Goal: Information Seeking & Learning: Learn about a topic

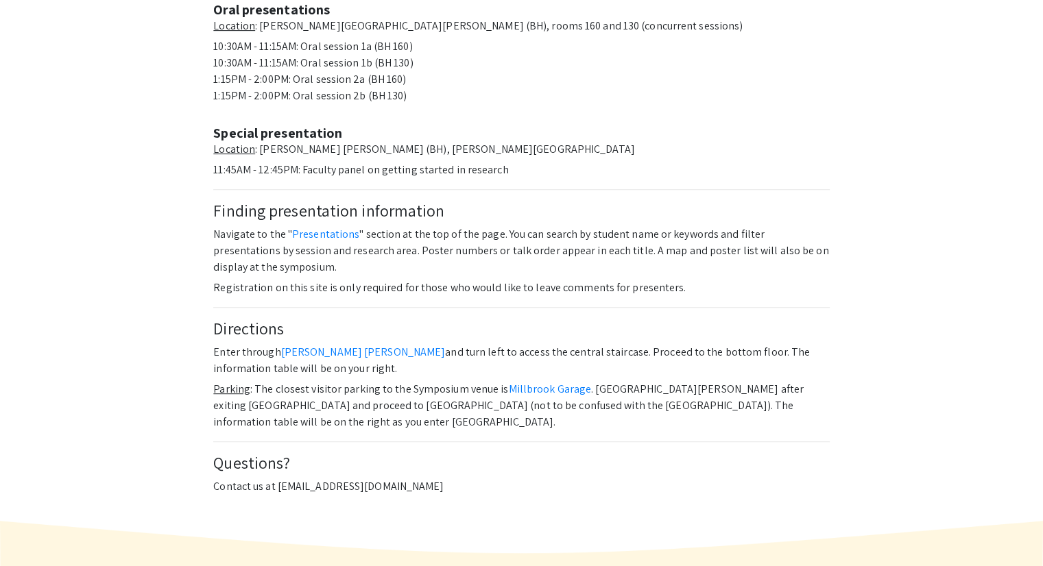
scroll to position [808, 0]
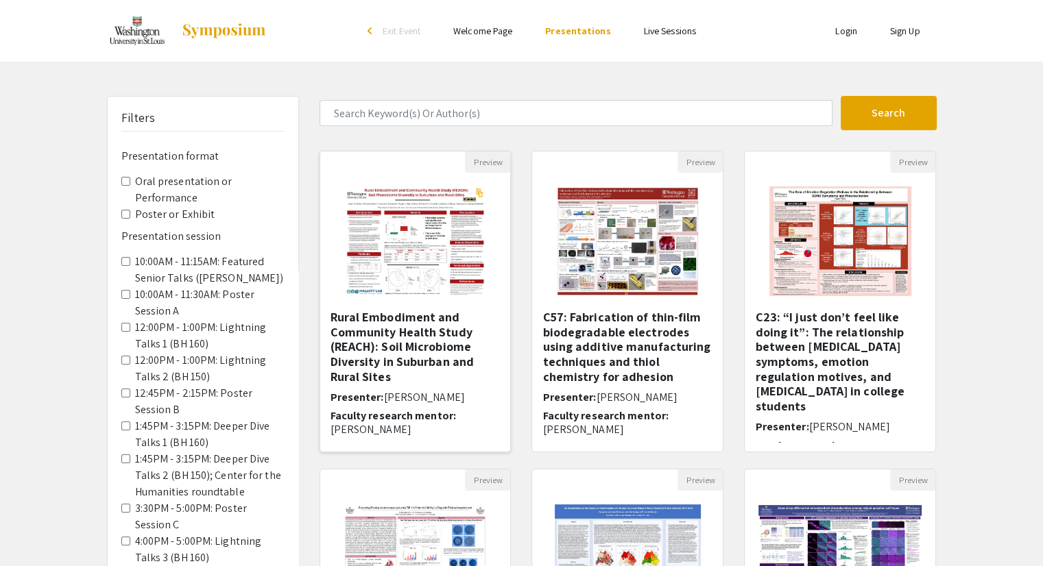
click at [367, 333] on h5 "Rural Embodiment and Community Health Study (REACH): Soil Microbiome Diversity …" at bounding box center [415, 347] width 170 height 74
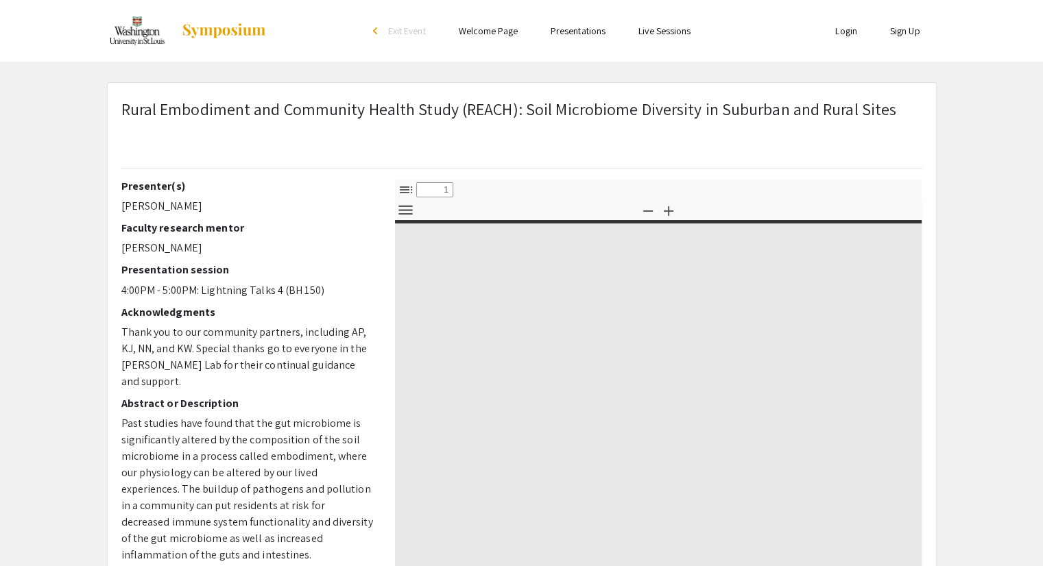
select select "custom"
type input "0"
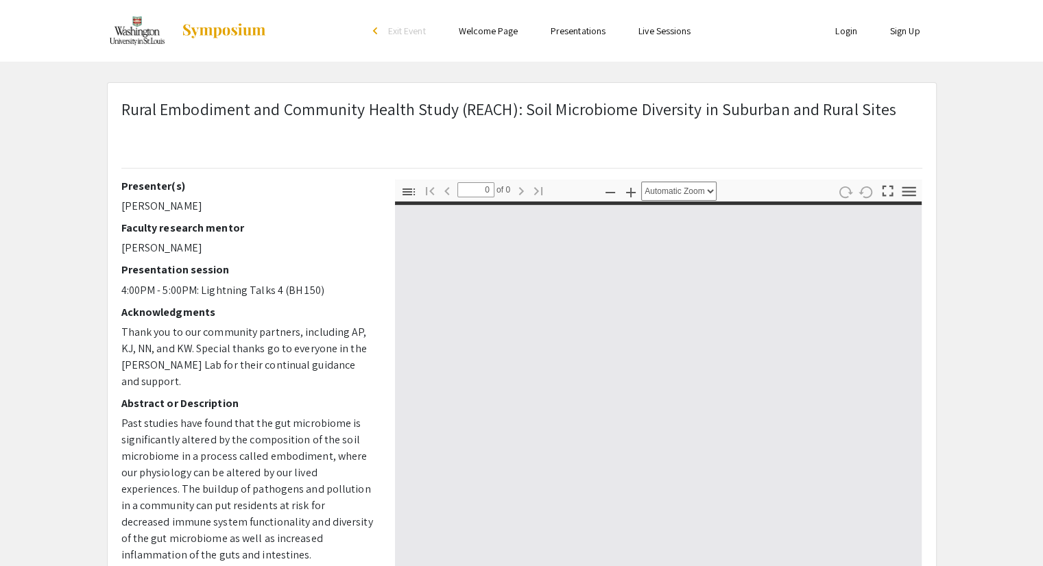
select select "custom"
type input "1"
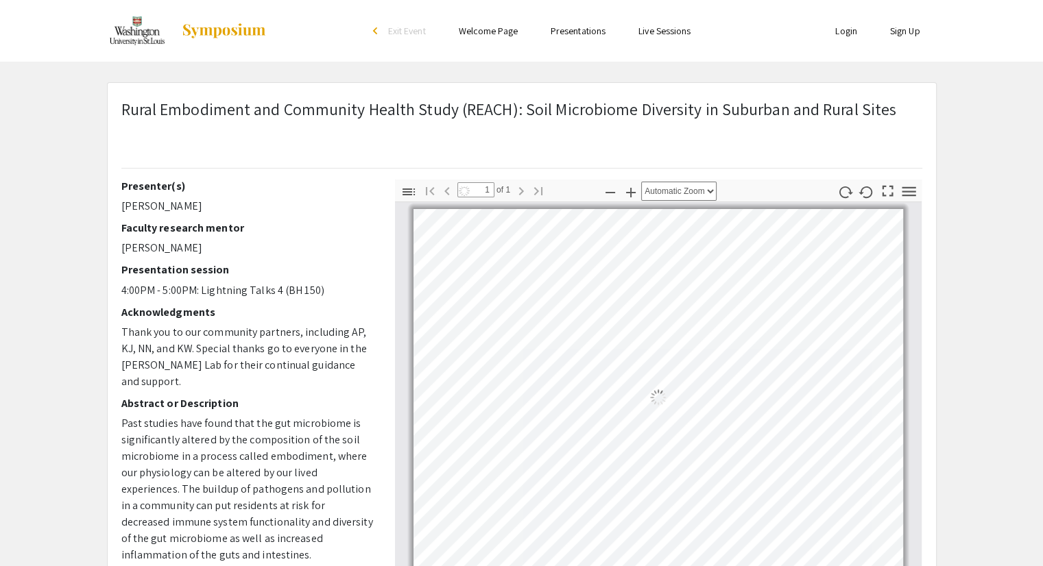
select select "auto"
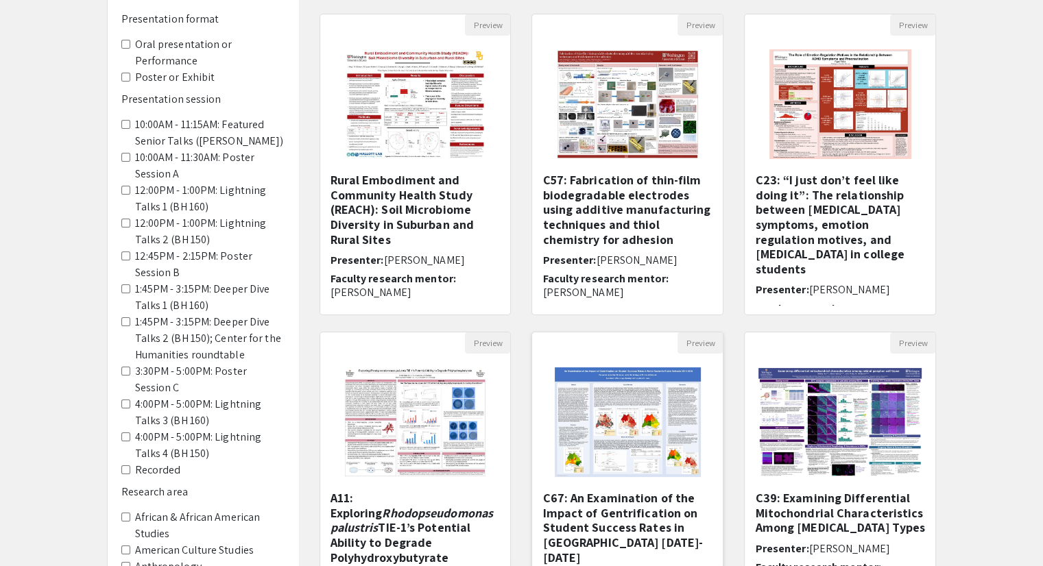
scroll to position [342, 0]
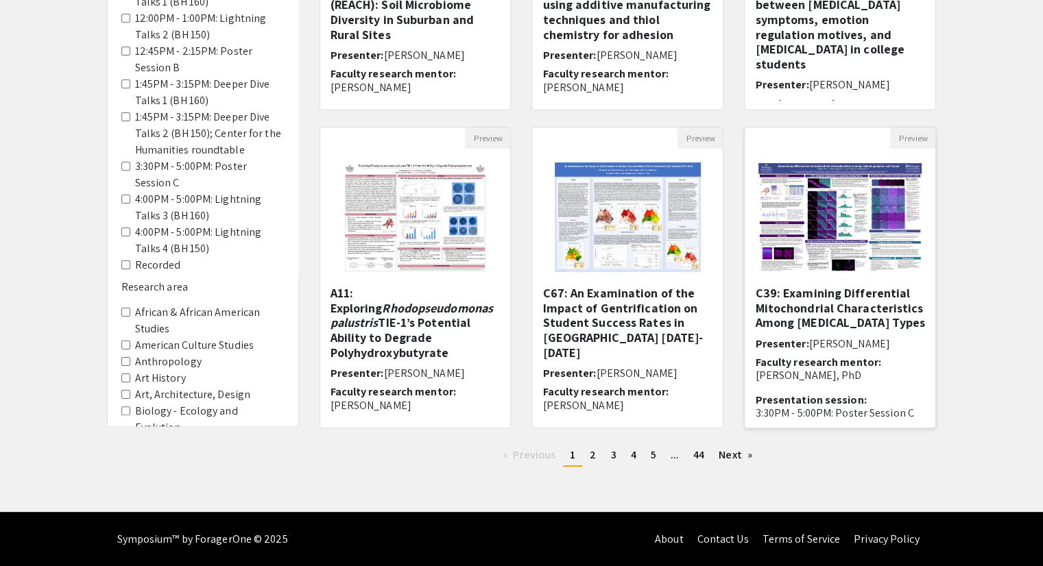
click at [803, 320] on h5 "C39: Examining Differential Mitochondrial Characteristics Among Retinal Ganglio…" at bounding box center [840, 308] width 170 height 45
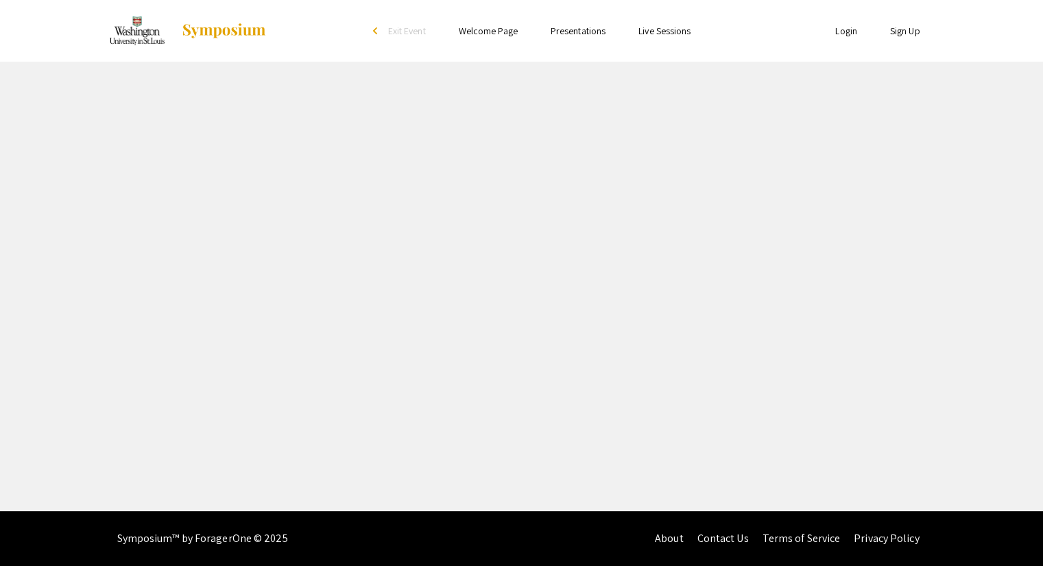
select select "custom"
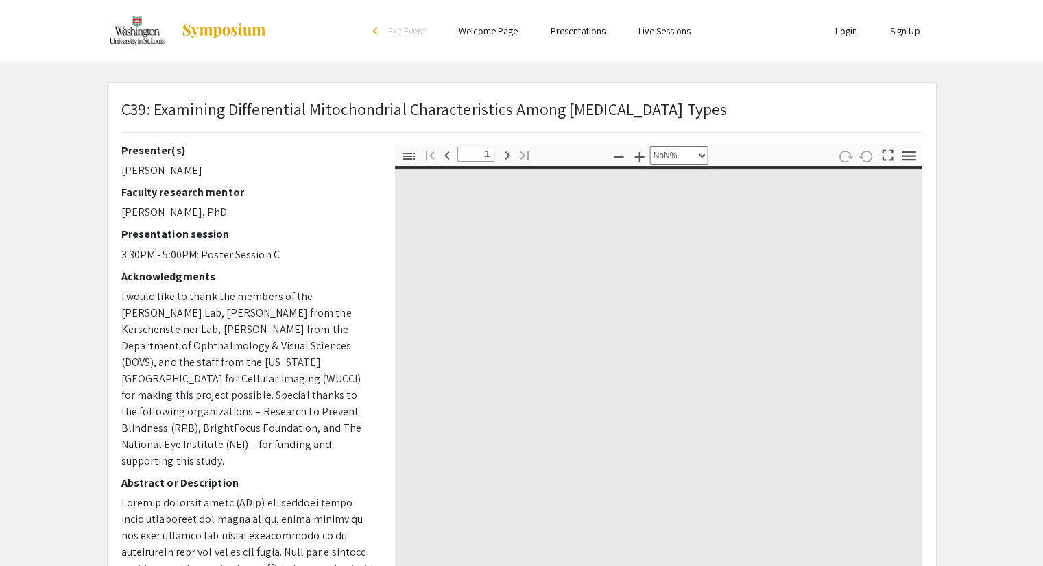
type input "0"
select select "auto"
type input "1"
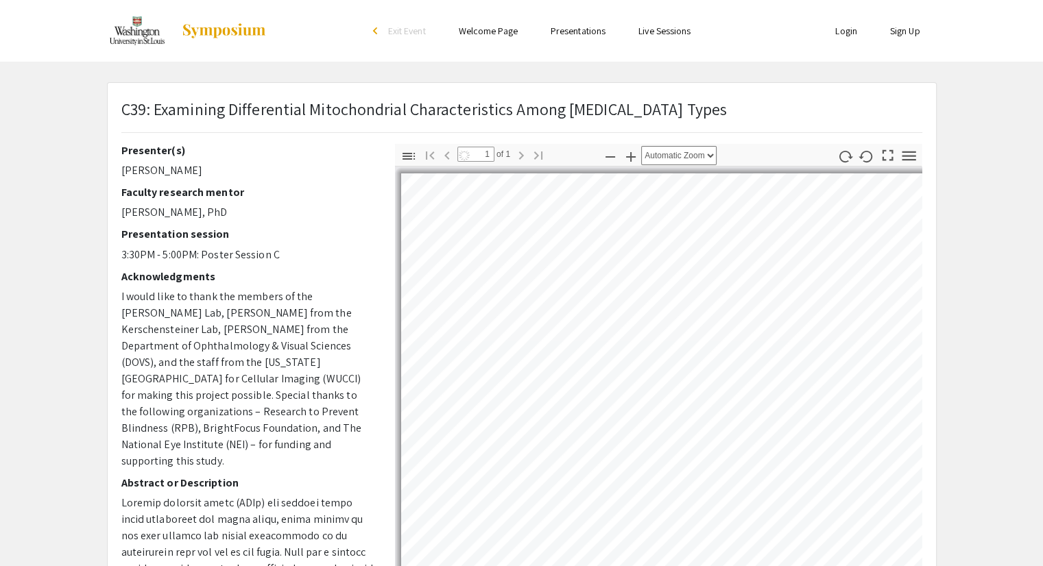
select select "auto"
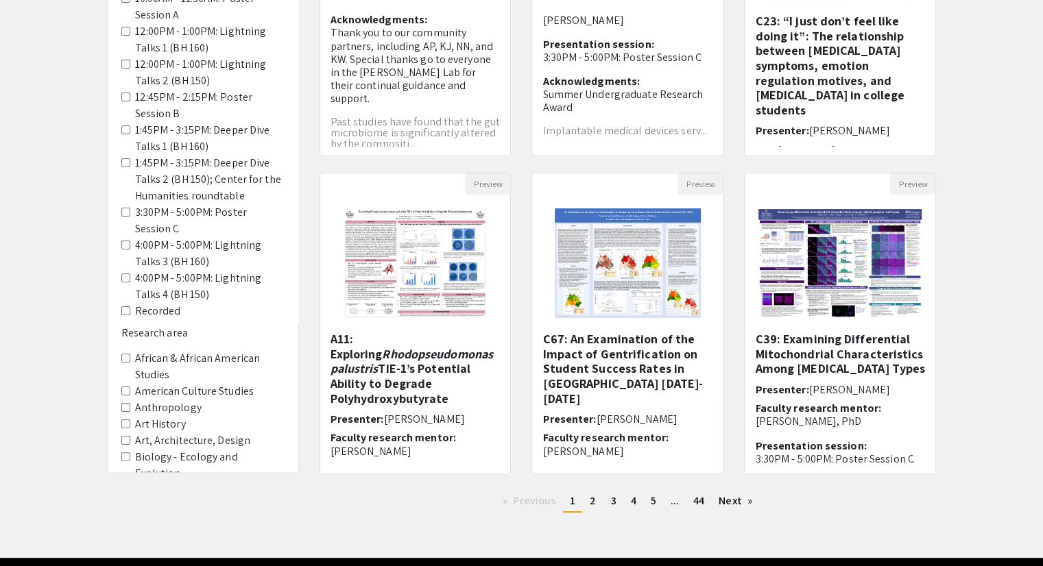
scroll to position [296, 0]
click at [735, 501] on link "Next page" at bounding box center [735, 501] width 47 height 21
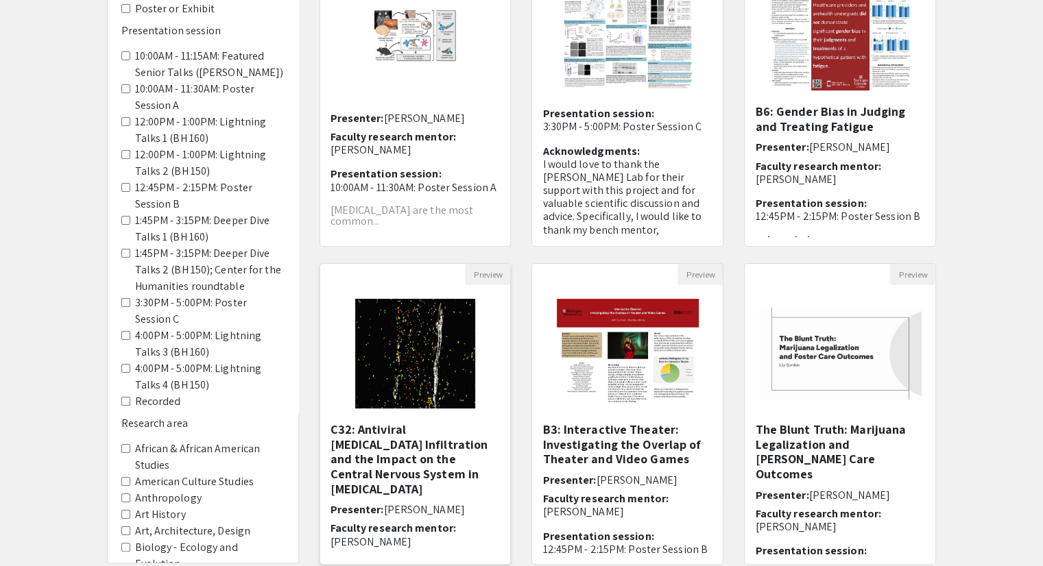
scroll to position [263, 0]
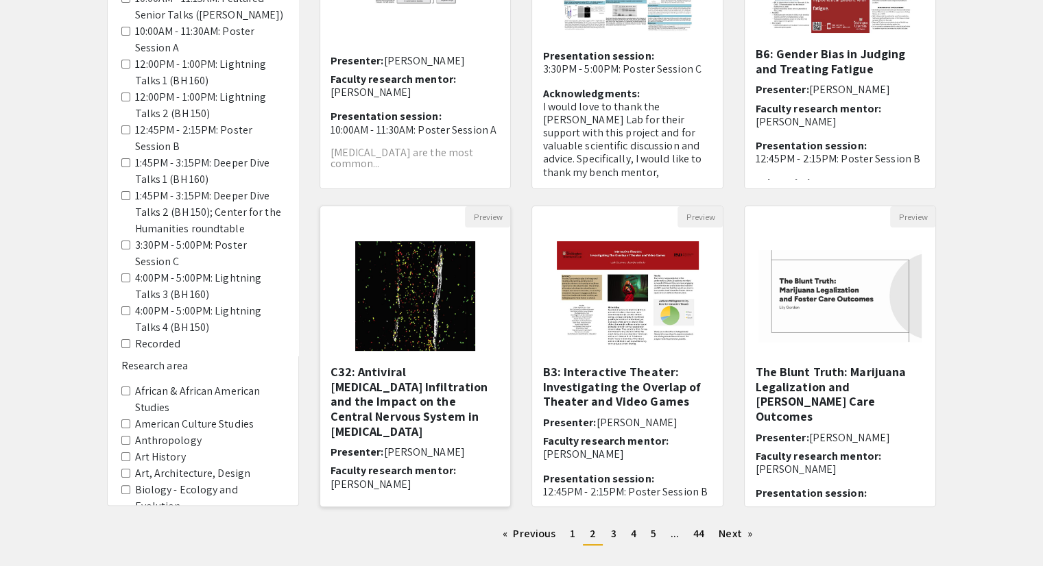
click at [374, 383] on h5 "C32: Antiviral T Cell Infiltration and the Impact on the Central Nervous System…" at bounding box center [415, 402] width 170 height 74
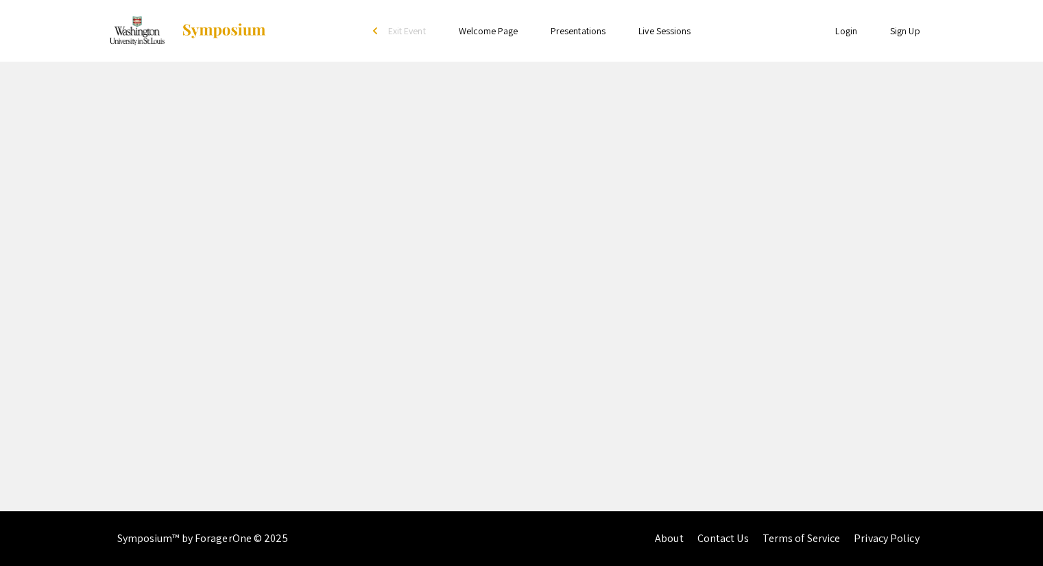
select select "custom"
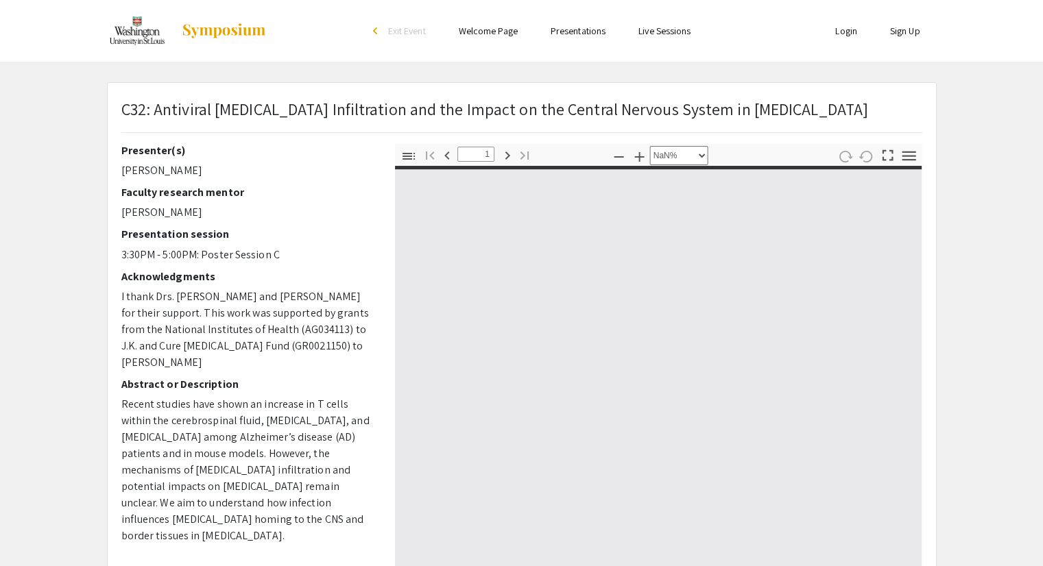
type input "0"
select select "custom"
type input "1"
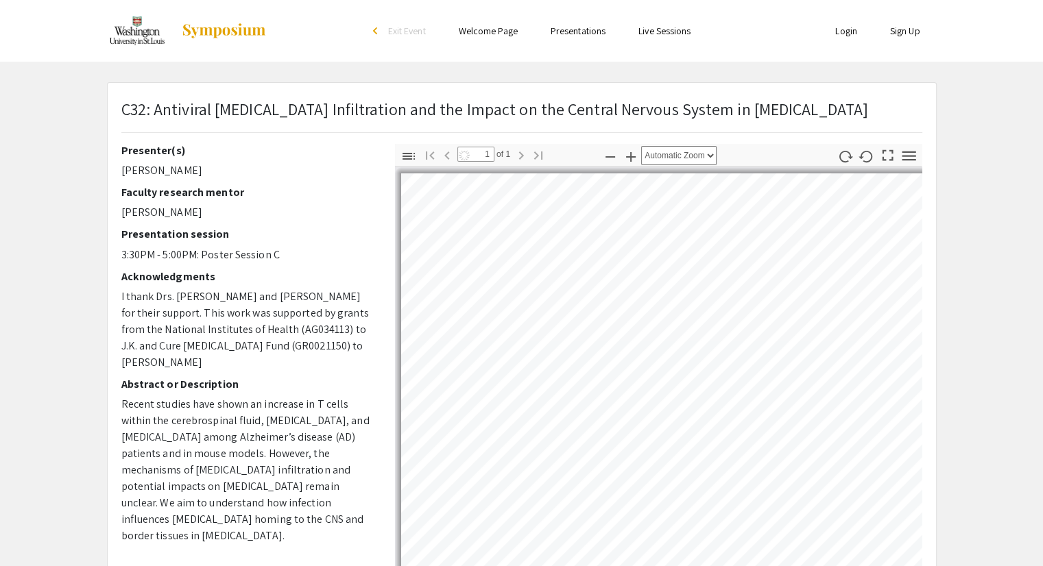
select select "auto"
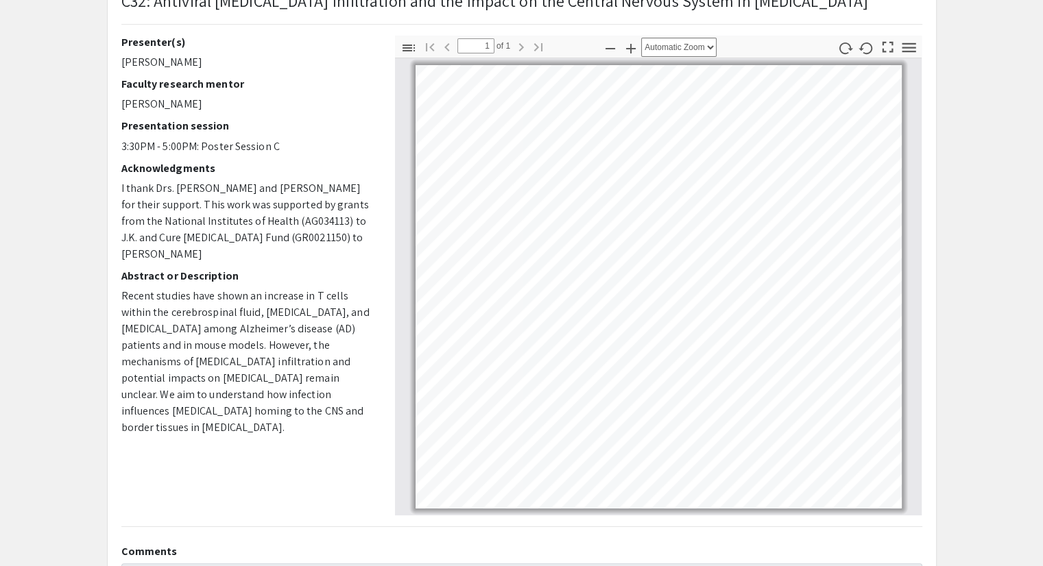
scroll to position [106, 0]
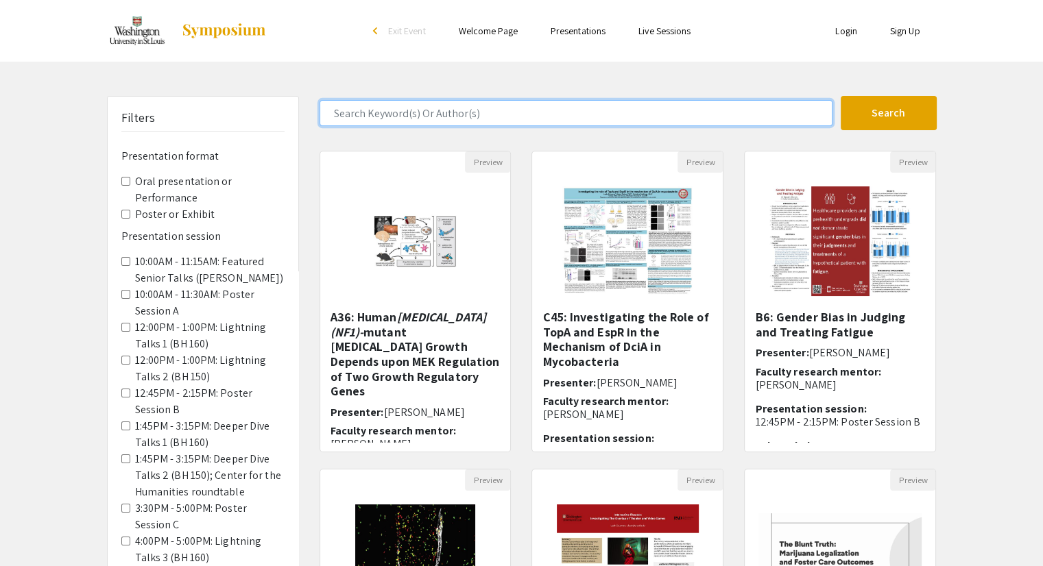
click at [385, 117] on input "Search Keyword(s) Or Author(s)" at bounding box center [575, 113] width 513 height 26
click at [840, 96] on button "Search" at bounding box center [888, 113] width 96 height 34
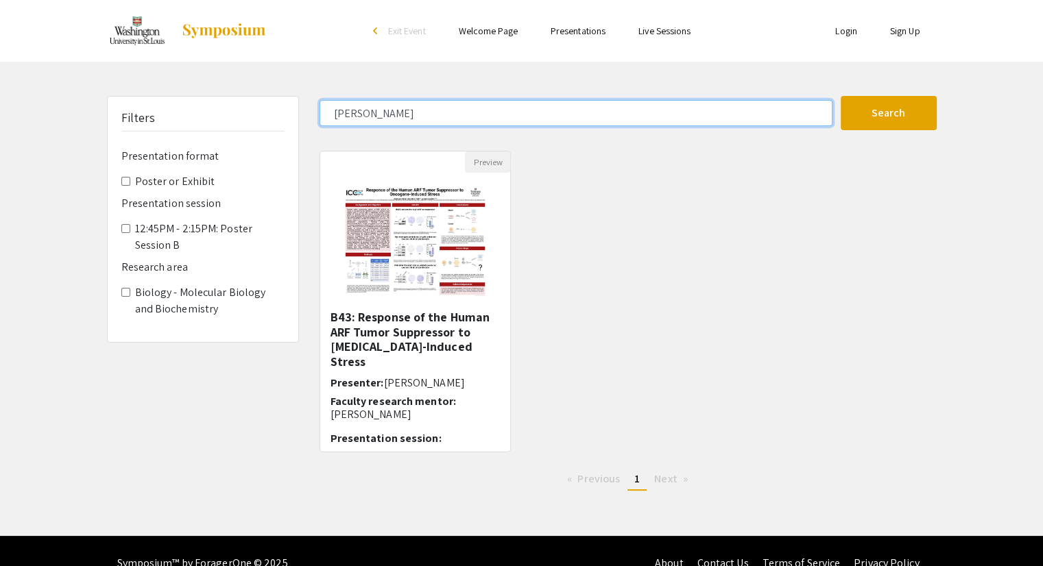
click at [840, 96] on button "Search" at bounding box center [888, 113] width 96 height 34
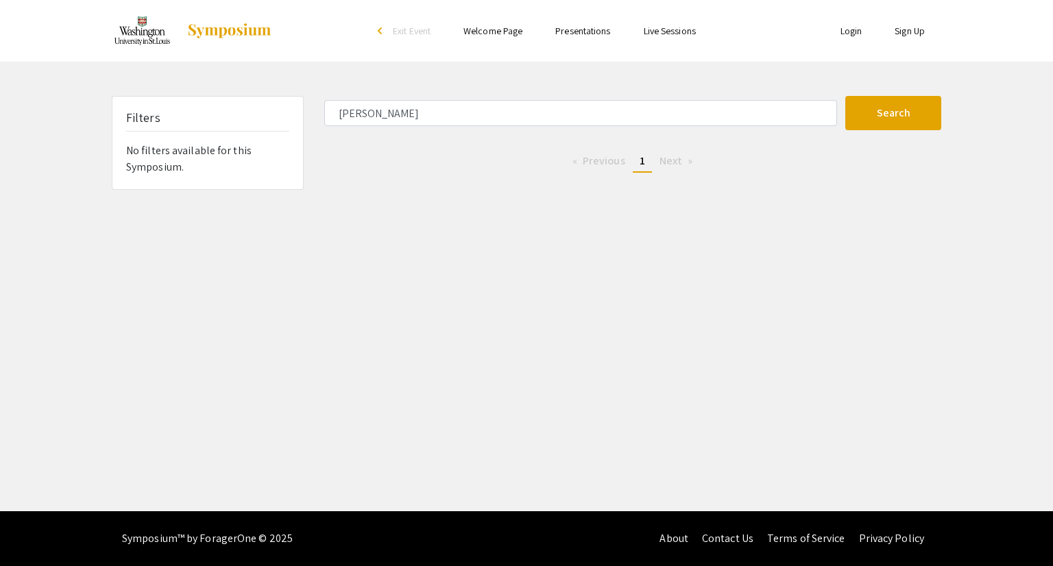
click at [670, 158] on span "Next page" at bounding box center [670, 161] width 23 height 14
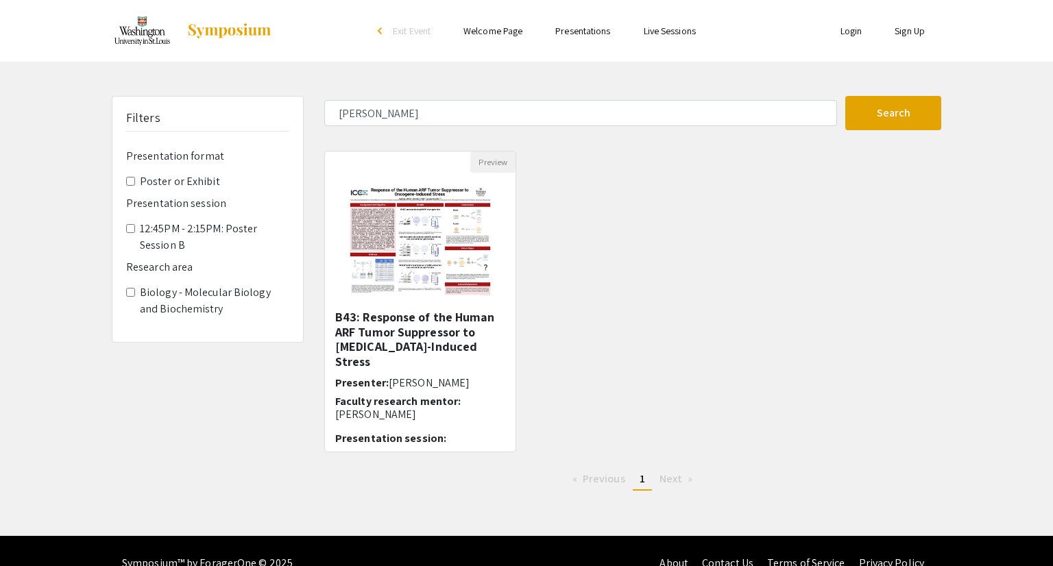
type input "Elina"
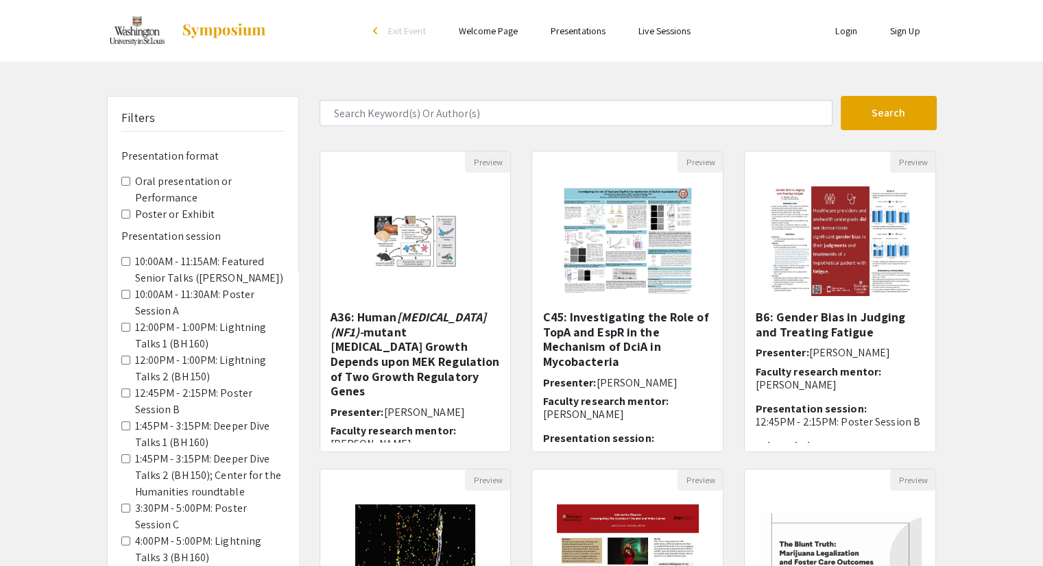
click at [441, 134] on div "Search 260 Results found Preview A36: Human Neurofibromatosis type 1 (NF1)- mut…" at bounding box center [628, 458] width 638 height 724
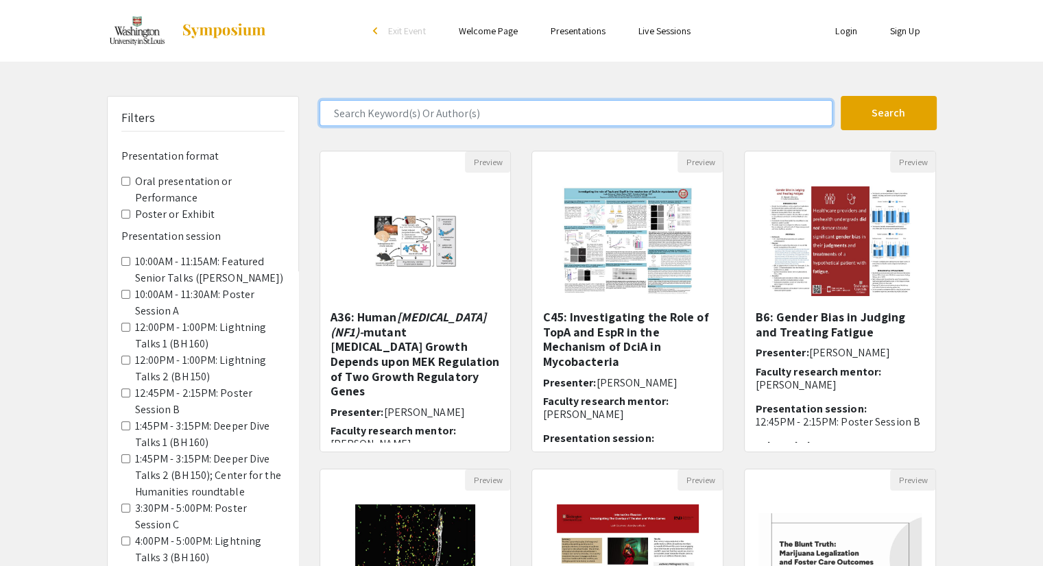
click at [437, 113] on input "Search Keyword(s) Or Author(s)" at bounding box center [575, 113] width 513 height 26
type input "S"
type input "Sahil"
click at [840, 96] on button "Search" at bounding box center [888, 113] width 96 height 34
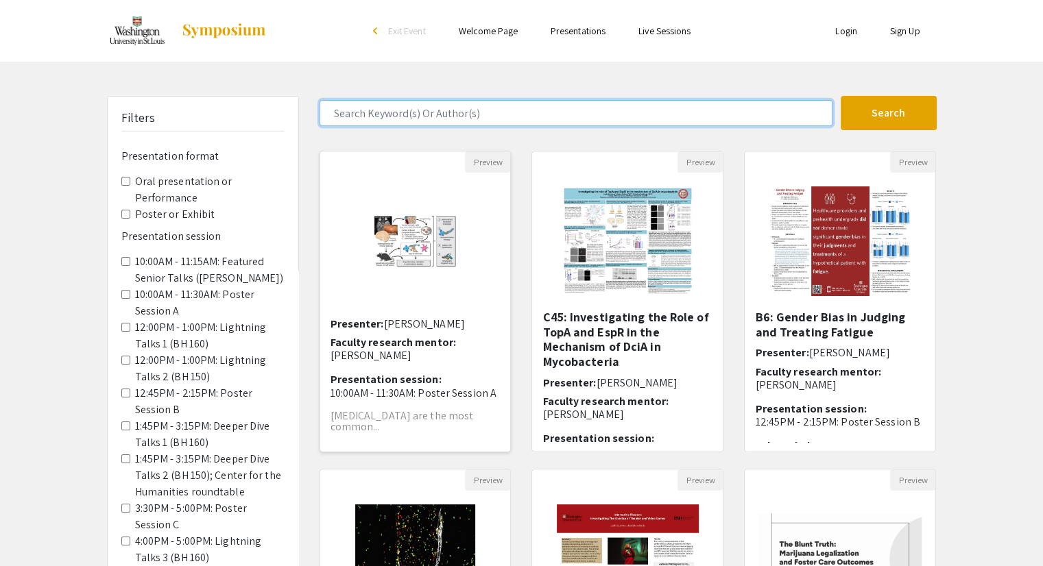
scroll to position [342, 0]
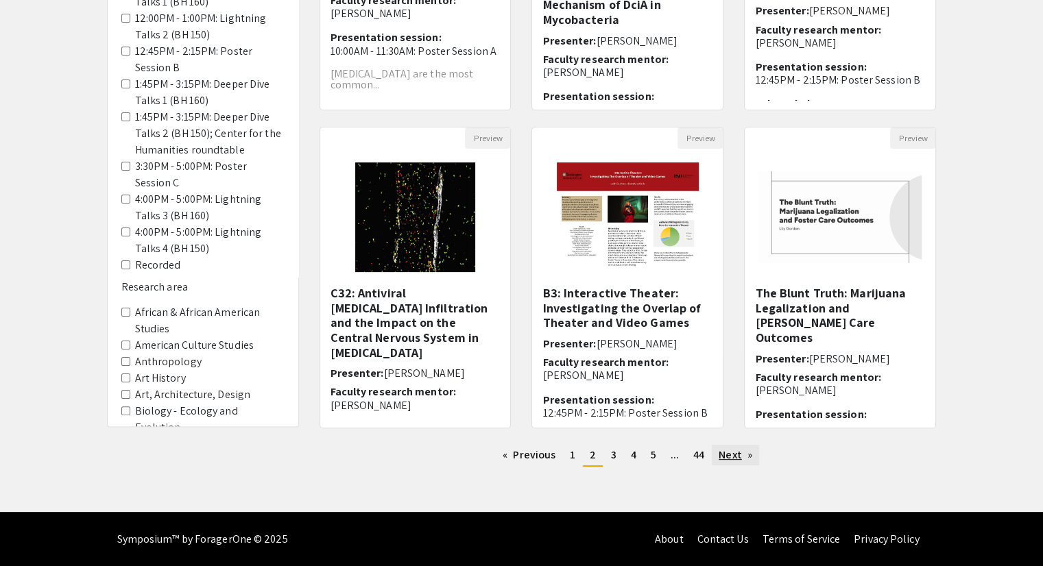
click at [735, 457] on link "Next page" at bounding box center [735, 455] width 47 height 21
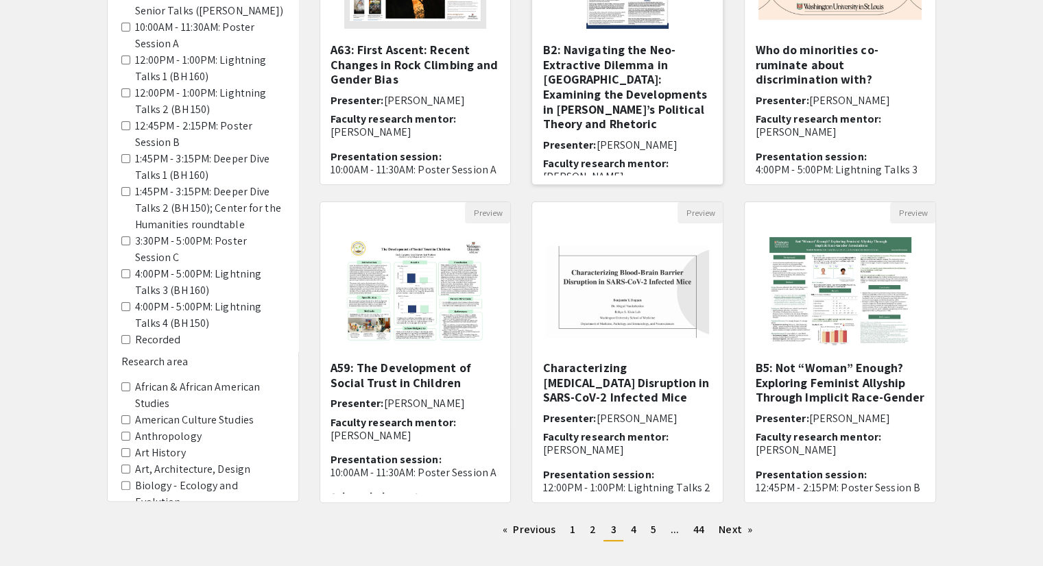
scroll to position [304, 0]
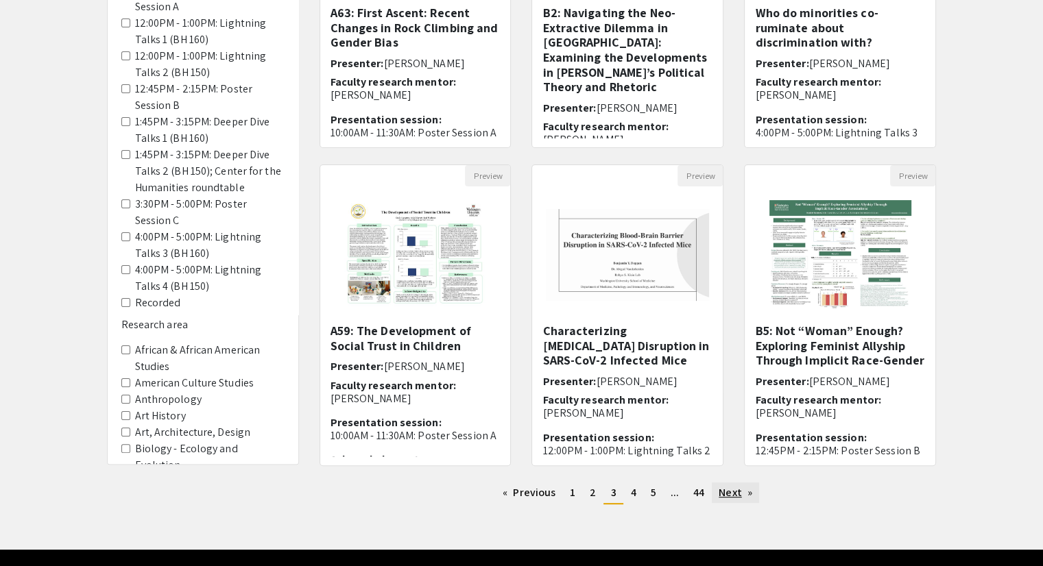
click at [739, 495] on link "Next page" at bounding box center [735, 493] width 47 height 21
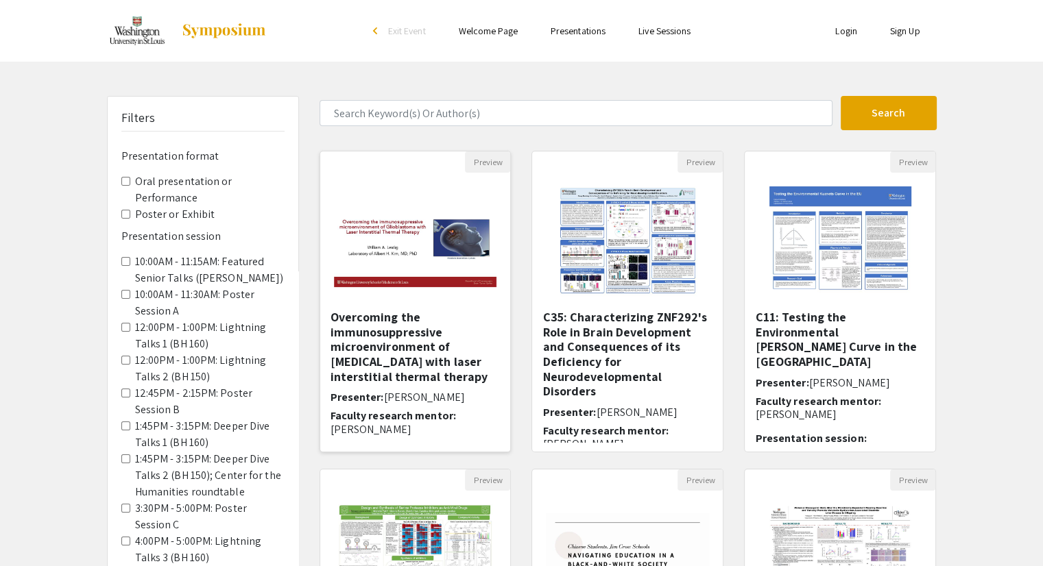
click at [376, 337] on h5 "Overcoming the immunosuppressive microenvironment of glioblastoma with laser in…" at bounding box center [415, 347] width 170 height 74
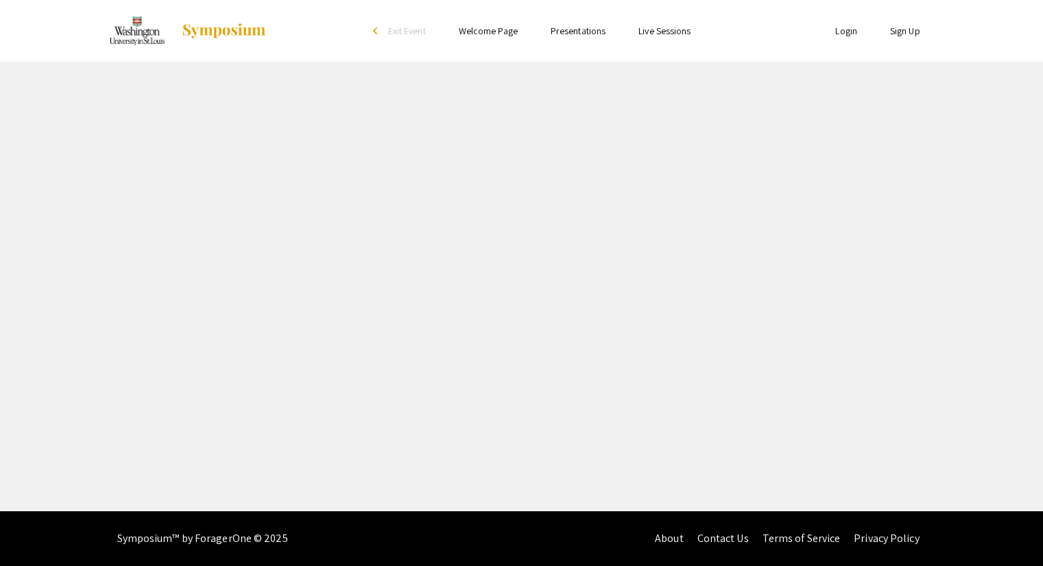
select select "custom"
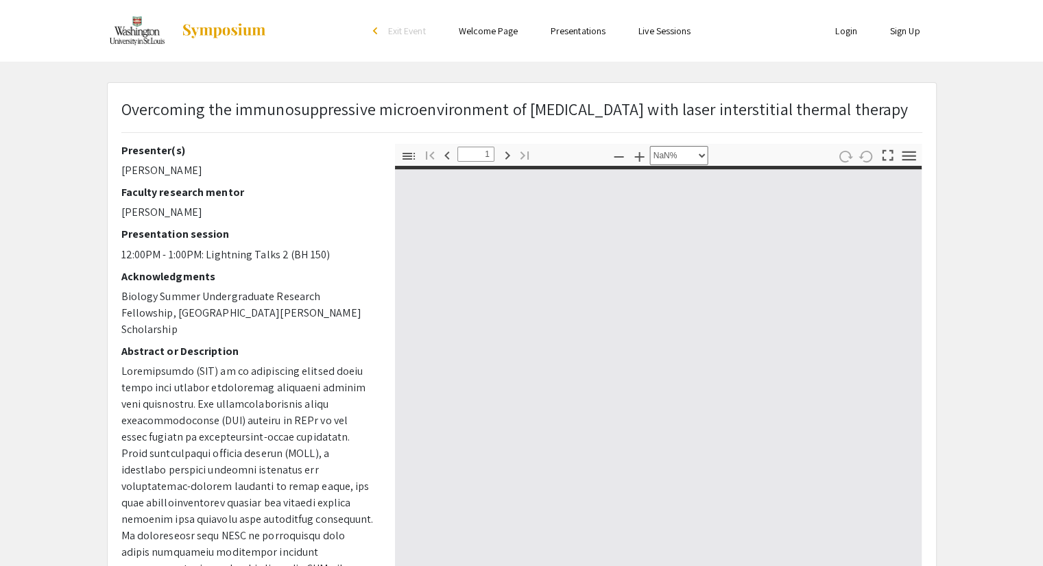
type input "0"
select select "custom"
type input "1"
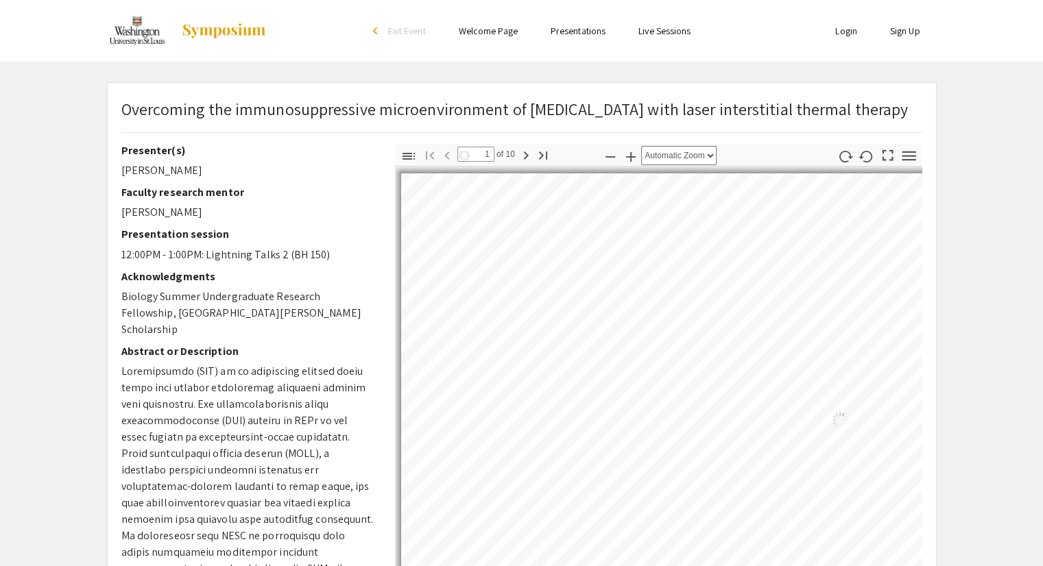
scroll to position [139, 0]
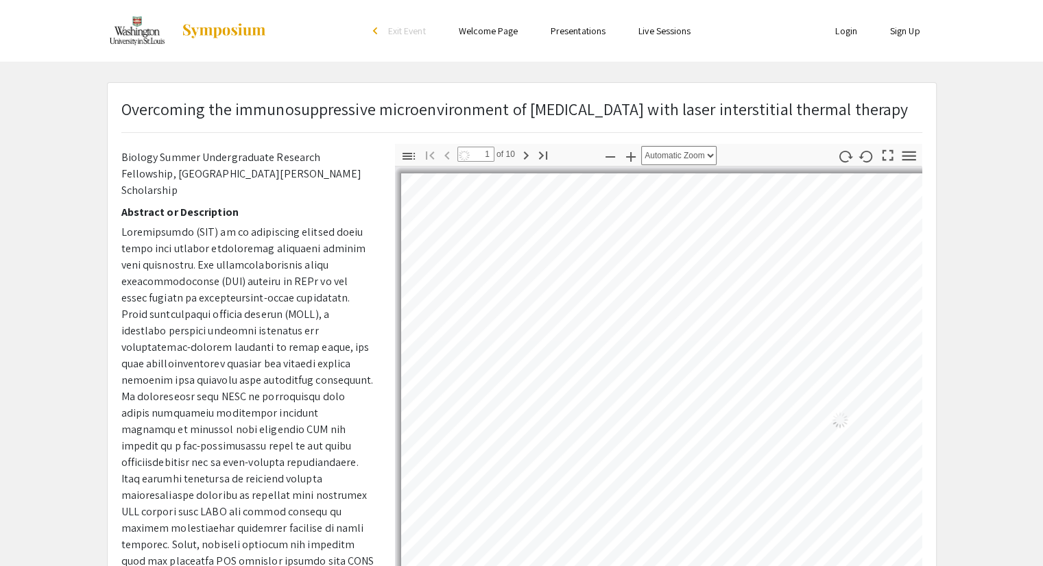
select select "auto"
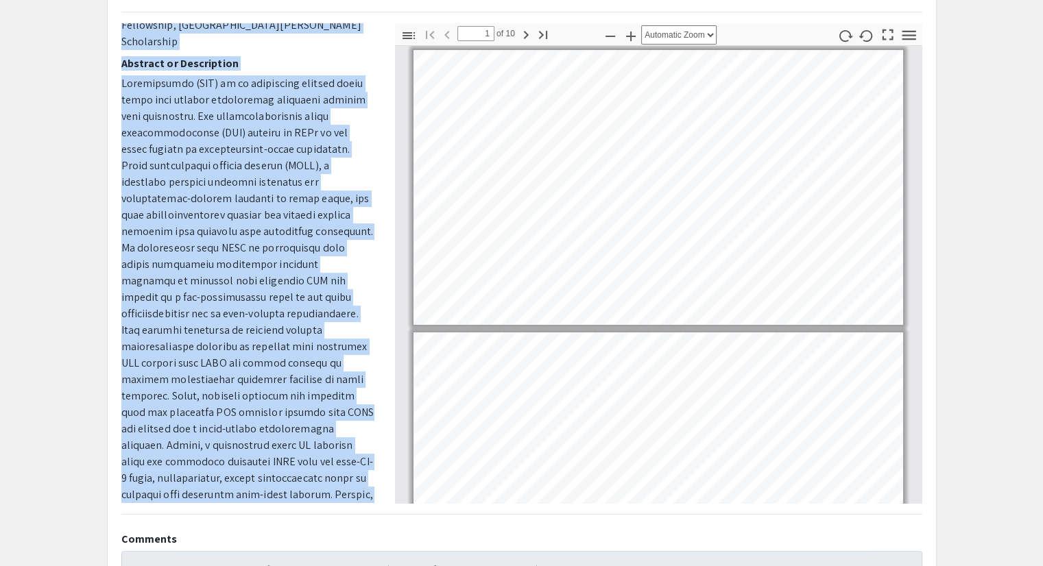
scroll to position [0, 0]
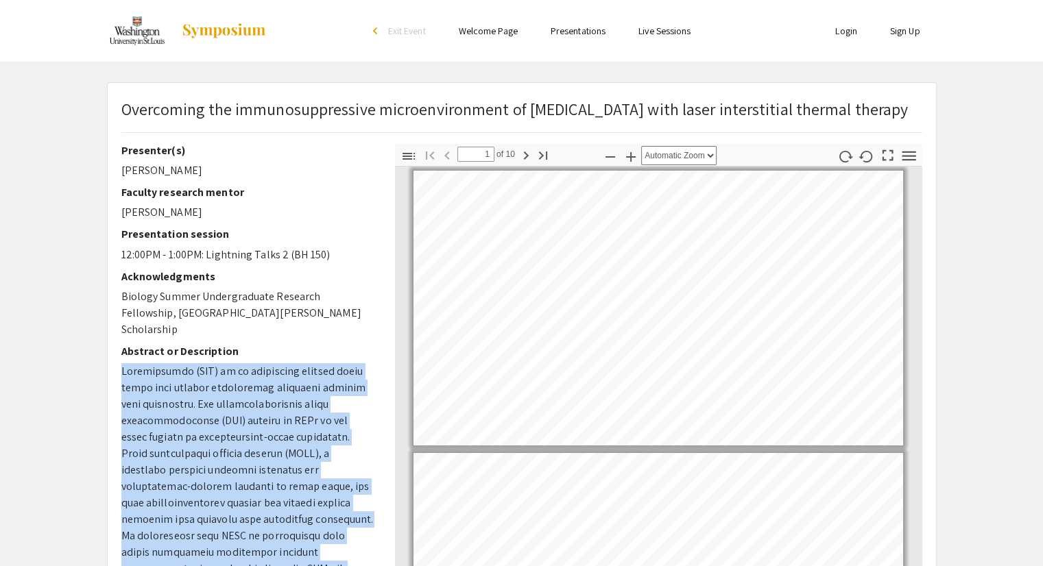
drag, startPoint x: 252, startPoint y: 489, endPoint x: 112, endPoint y: 359, distance: 190.6
click at [112, 359] on div "Presenter(s) Will Leidig Faculty research mentor Albert H. Kim Presentation ses…" at bounding box center [248, 384] width 274 height 480
copy p "Glioblastoma (GBM) is an aggressive primary brain tumor with limited efficaciou…"
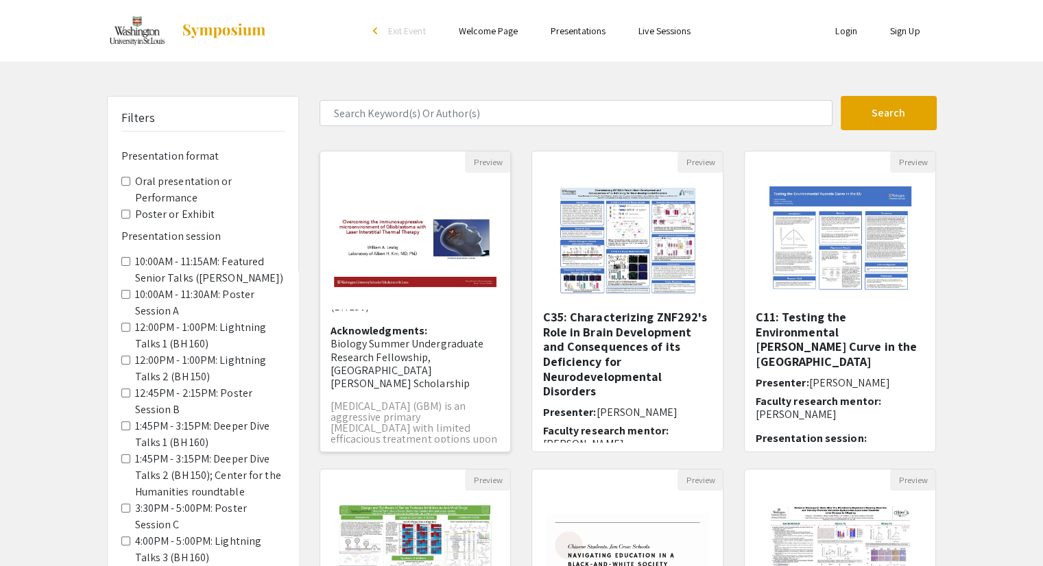
scroll to position [342, 0]
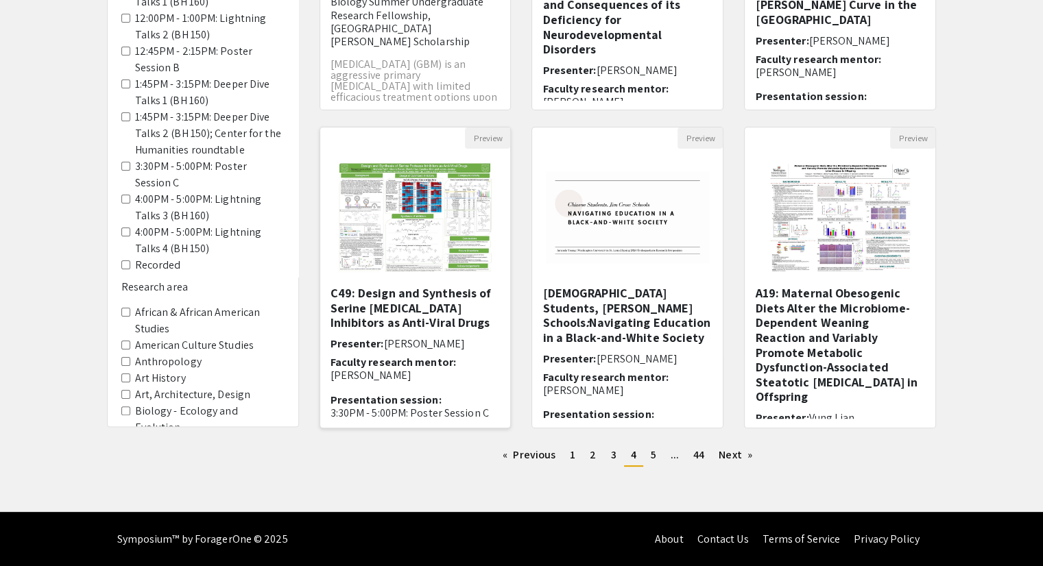
click at [380, 304] on h5 "C49: Design and Synthesis of Serine Protease Inhibitors as Anti-Viral Drugs" at bounding box center [415, 308] width 170 height 45
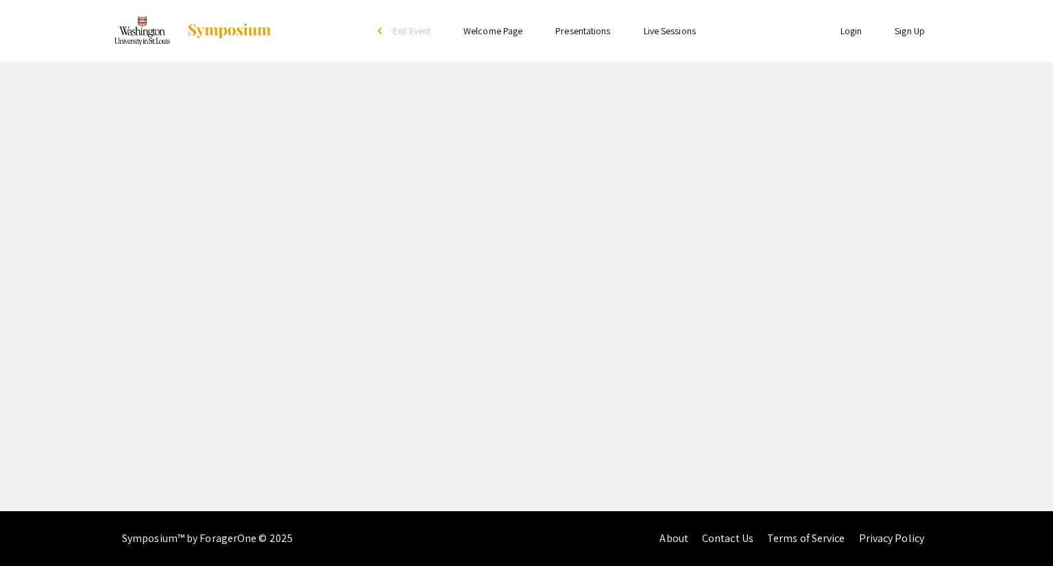
select select "custom"
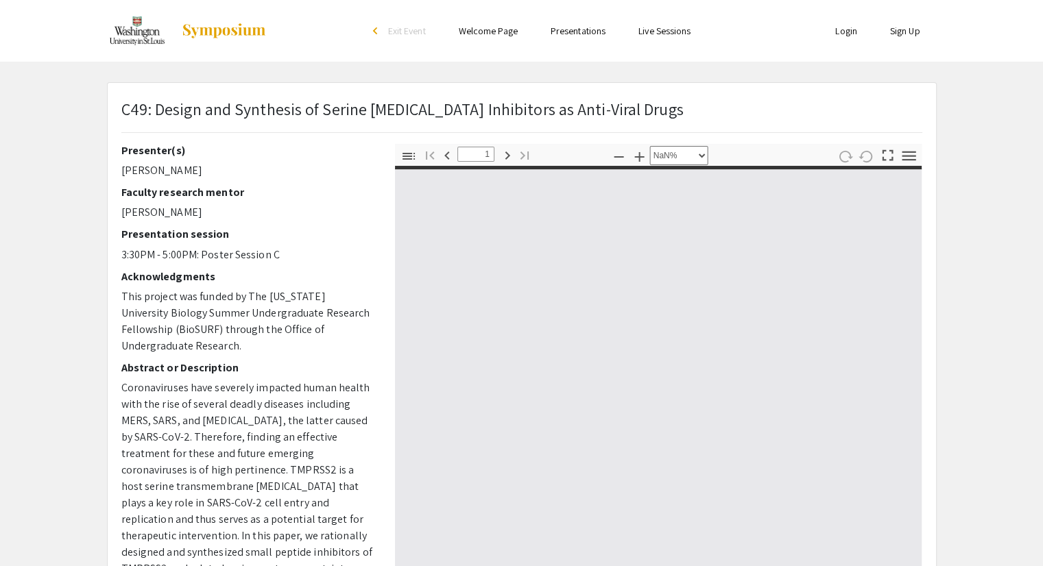
type input "0"
select select "custom"
type input "1"
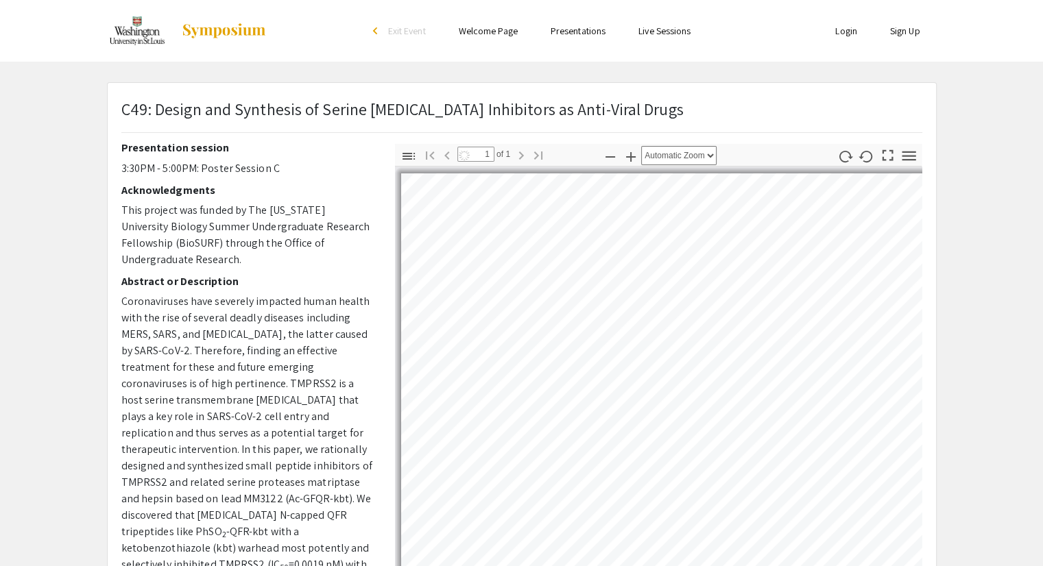
scroll to position [87, 0]
select select "auto"
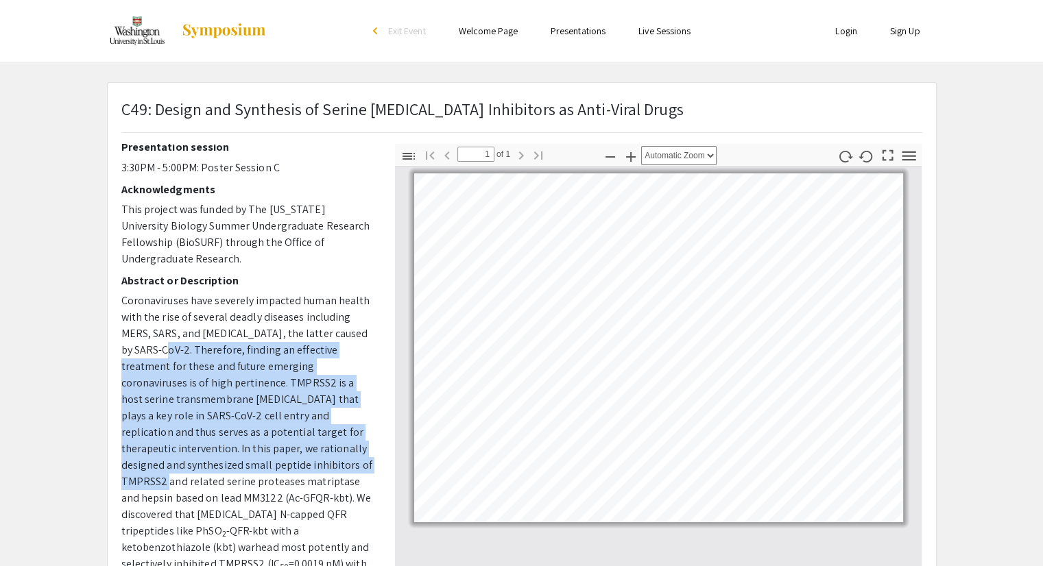
drag, startPoint x: 154, startPoint y: 351, endPoint x: 280, endPoint y: 461, distance: 168.1
click at [280, 461] on p "Coronaviruses have severely impacted human health with the rise of several dead…" at bounding box center [247, 531] width 253 height 477
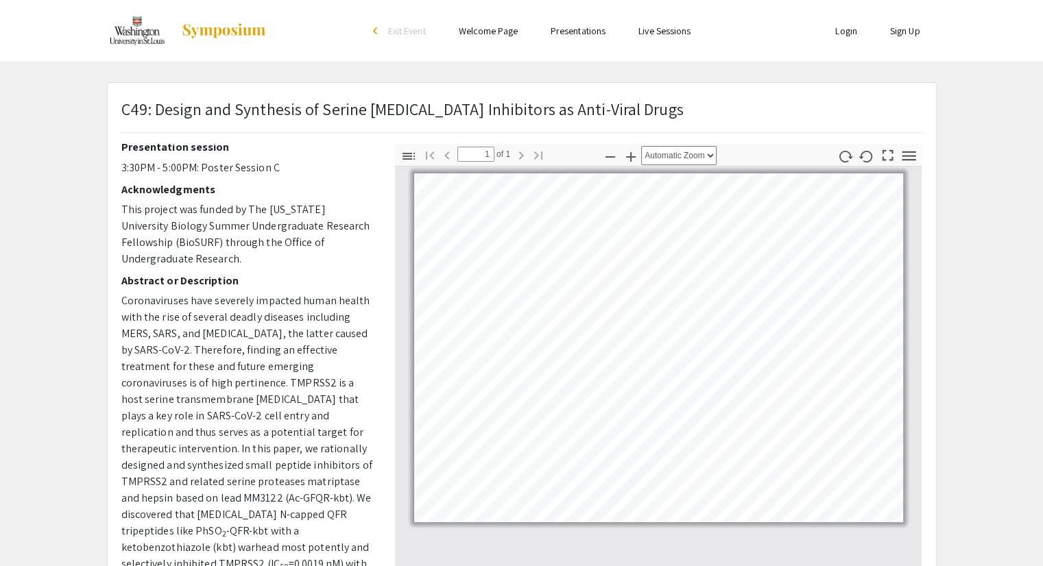
click at [308, 472] on p "Coronaviruses have severely impacted human health with the rise of several dead…" at bounding box center [247, 531] width 253 height 477
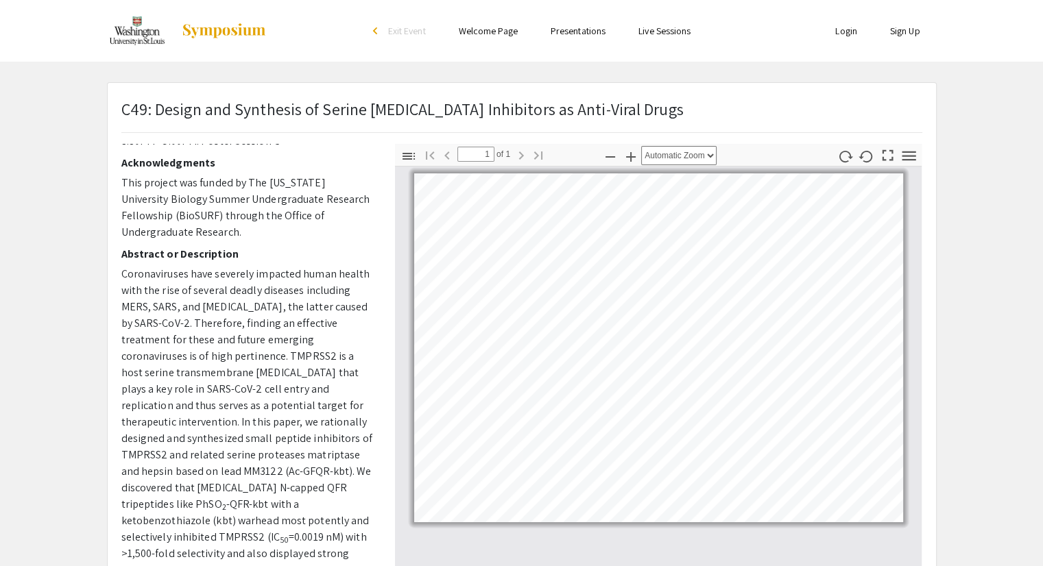
scroll to position [114, 0]
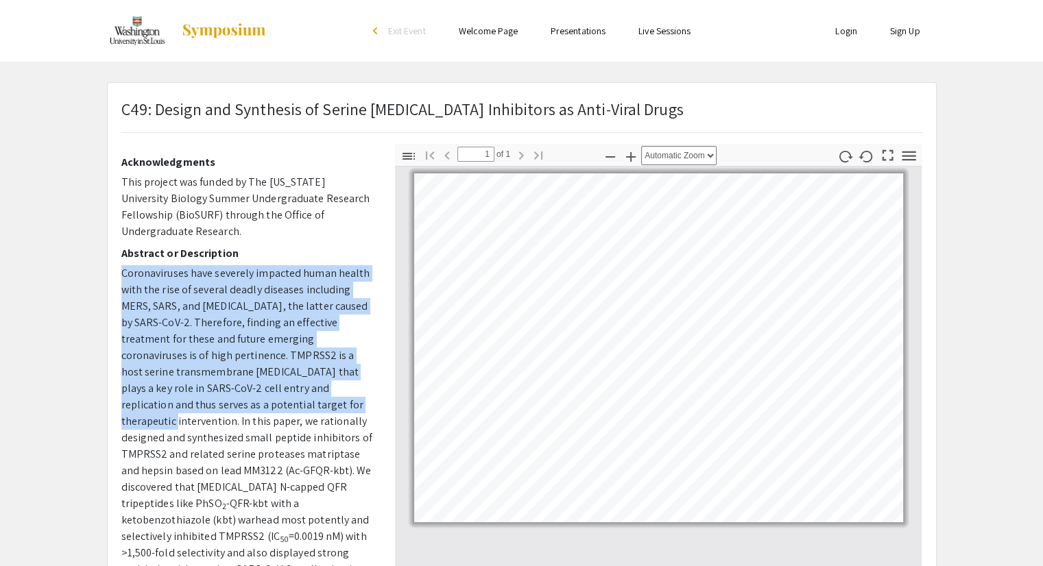
drag, startPoint x: 122, startPoint y: 268, endPoint x: 249, endPoint y: 404, distance: 185.8
click at [249, 404] on p "Coronaviruses have severely impacted human health with the rise of several dead…" at bounding box center [247, 503] width 253 height 477
copy p "Coronaviruses have severely impacted human health with the rise of several dead…"
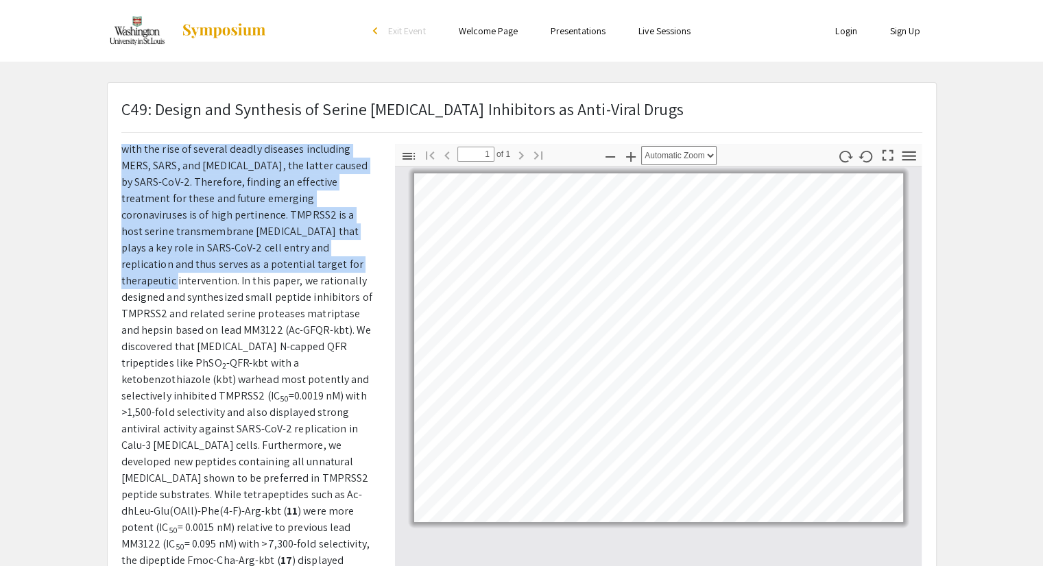
scroll to position [283, 0]
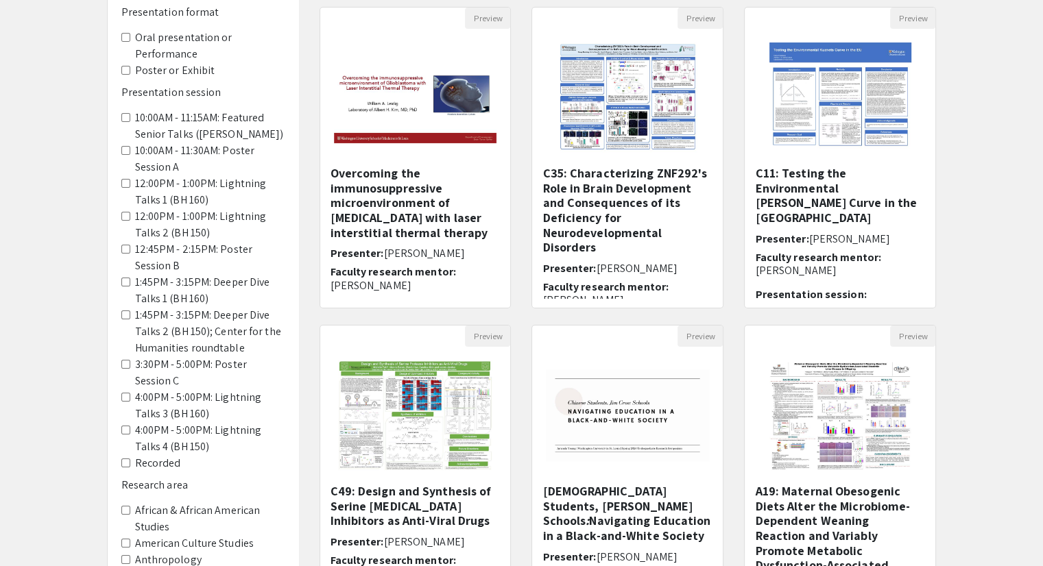
scroll to position [342, 0]
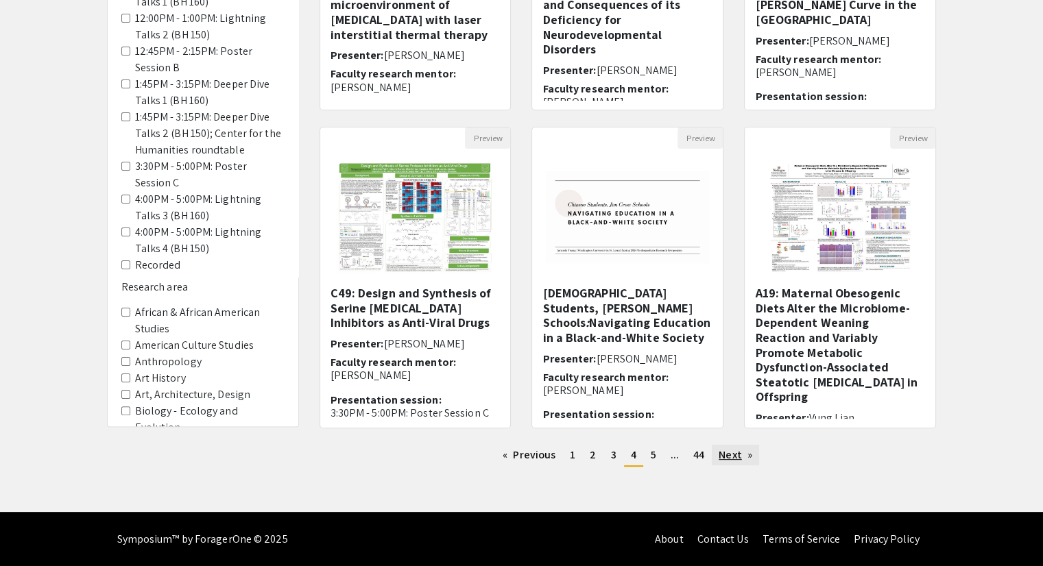
click at [742, 459] on link "Next page" at bounding box center [735, 455] width 47 height 21
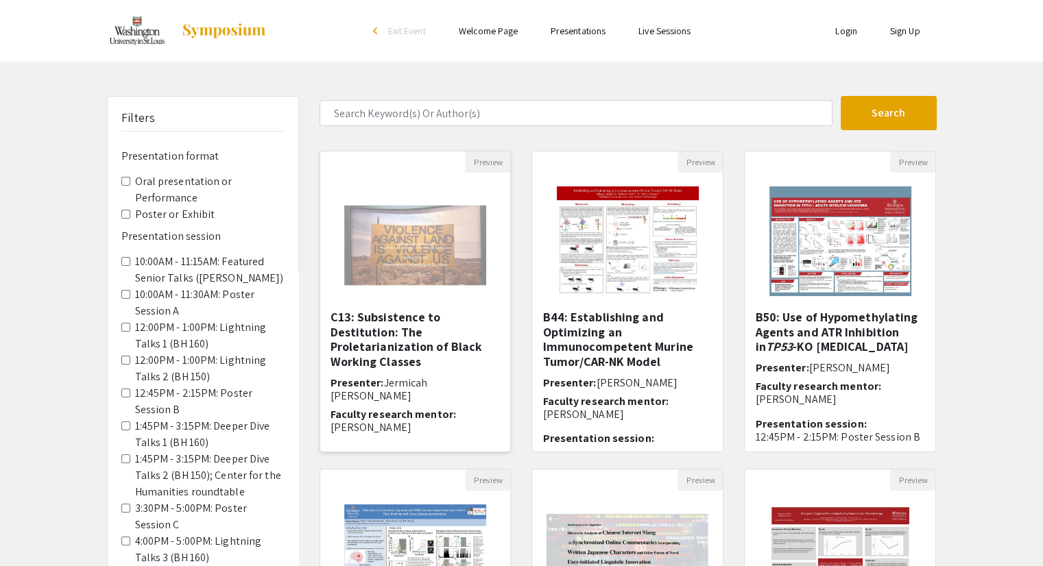
scroll to position [97, 0]
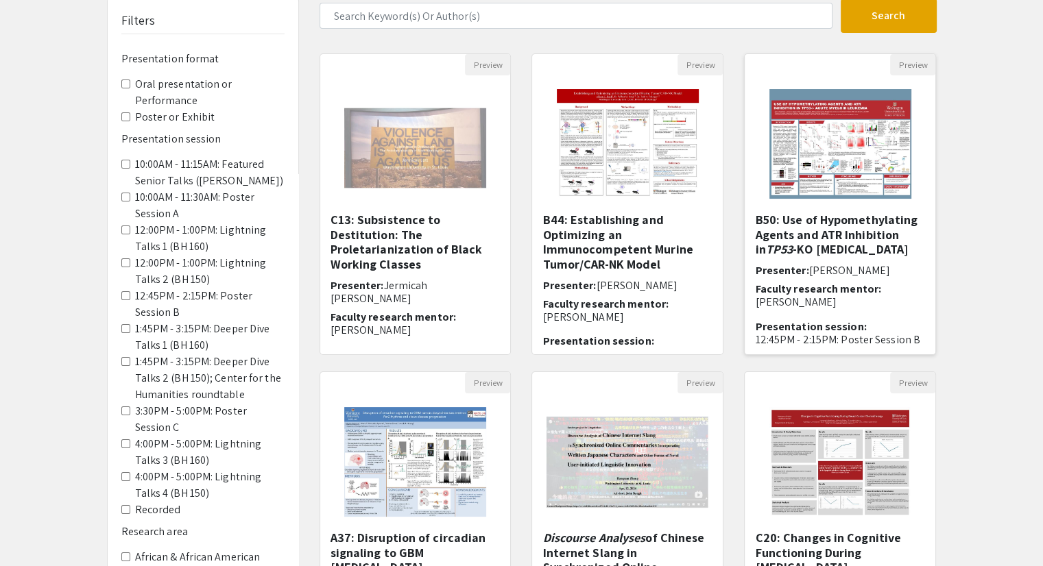
click at [786, 244] on h5 "B50: Use of Hypomethylating Agents and ATR Inhibition in TP53 -KO Acute Myeloid…" at bounding box center [840, 235] width 170 height 45
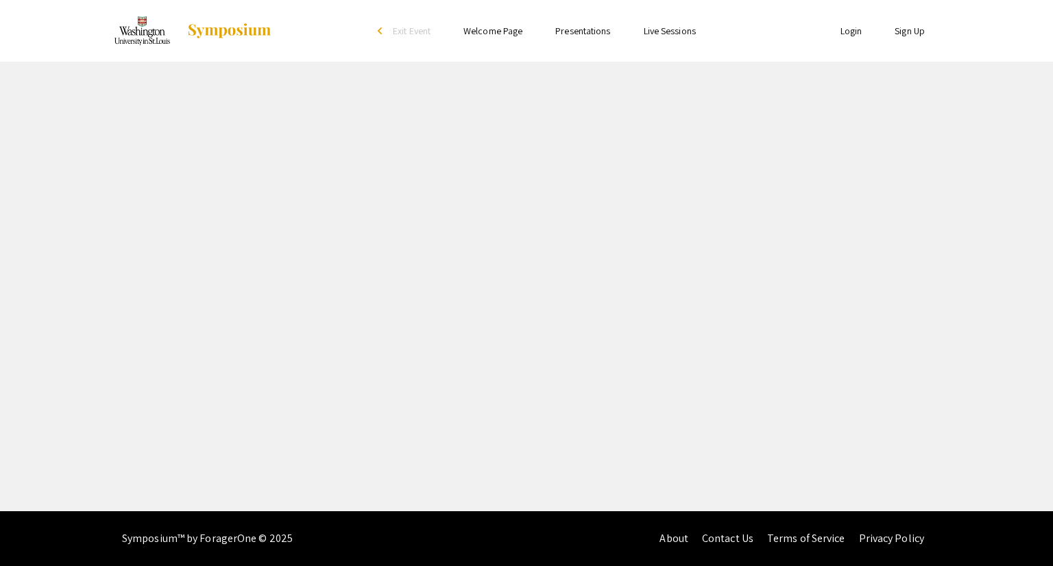
select select "custom"
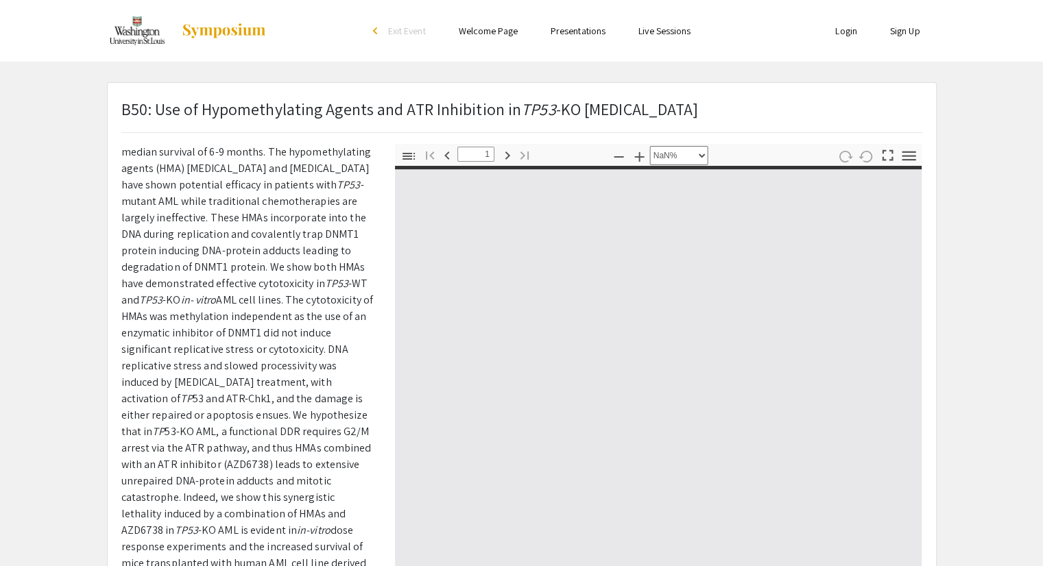
type input "0"
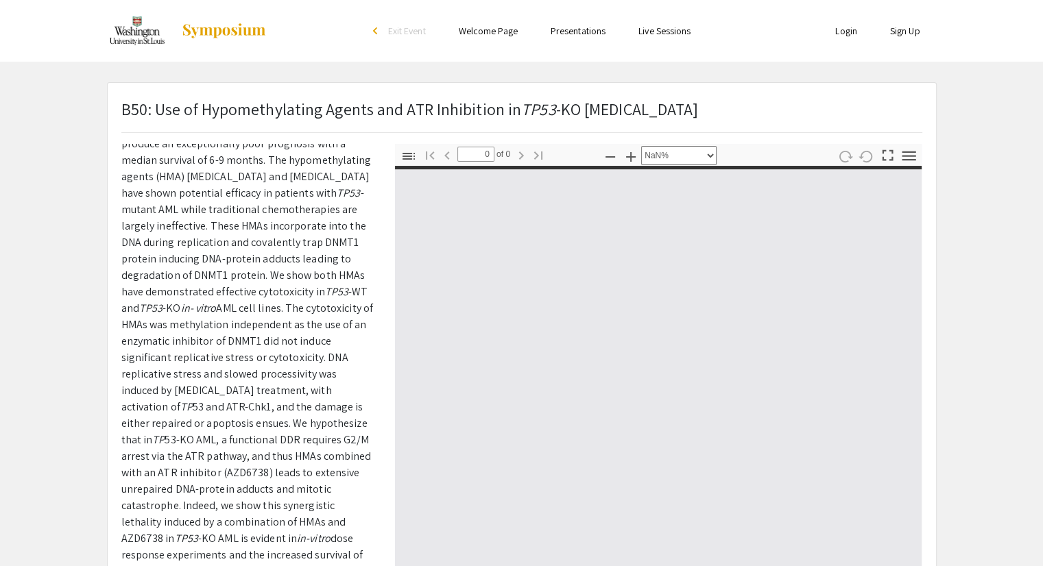
select select "auto"
type input "1"
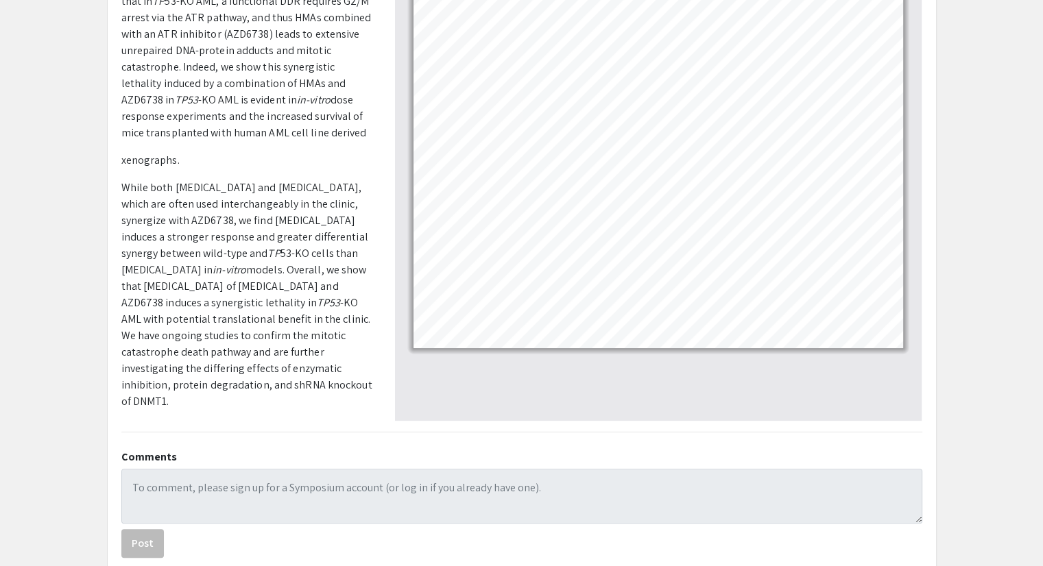
scroll to position [89, 0]
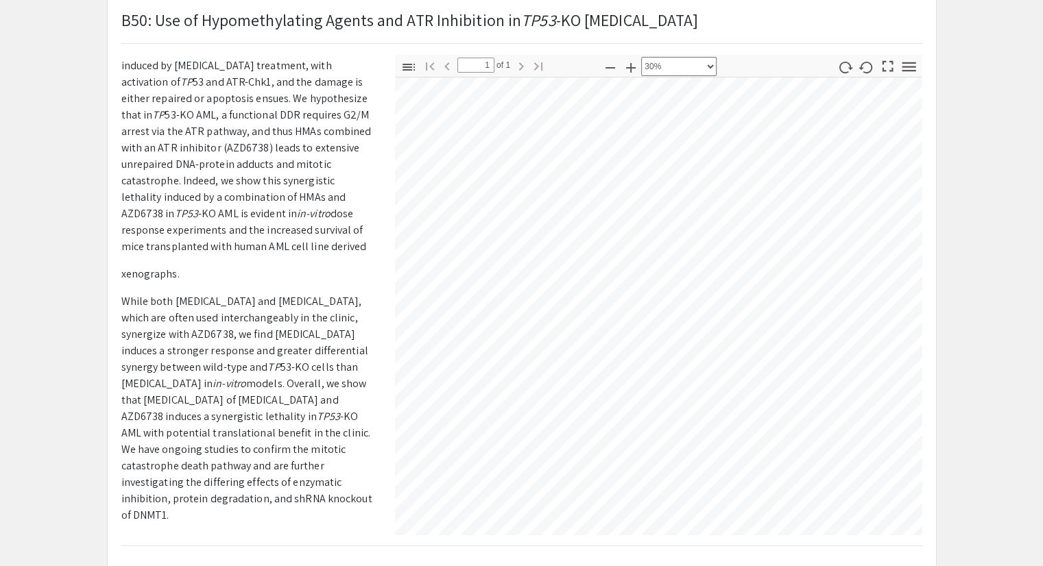
select select "custom"
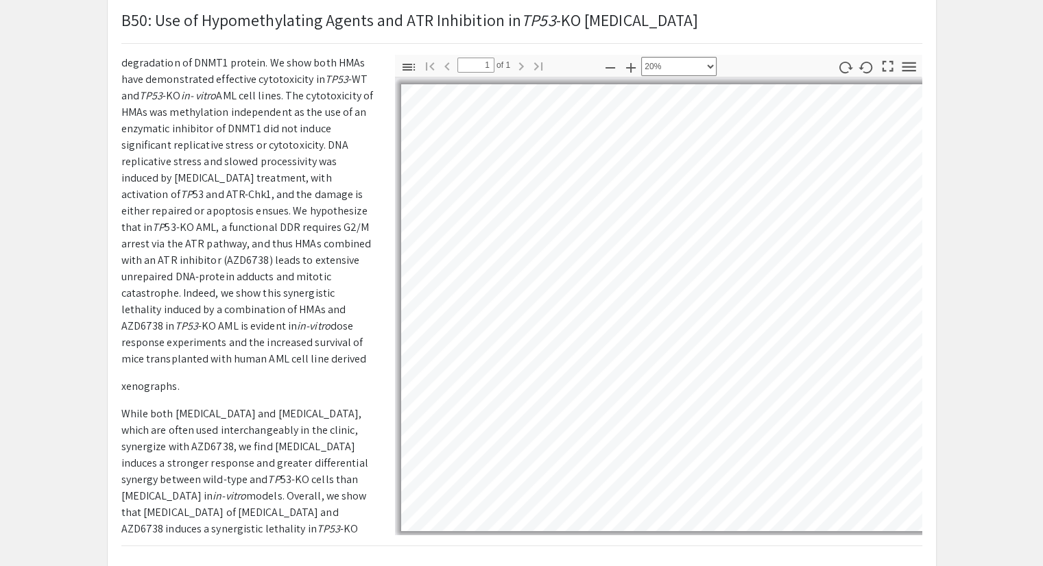
scroll to position [480, 0]
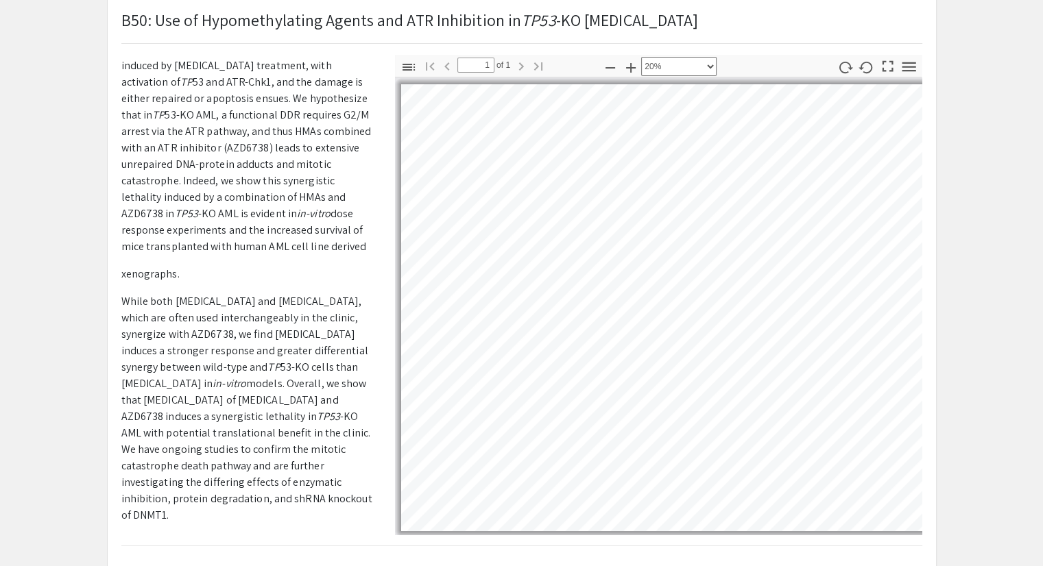
click at [417, 508] on div "Presenter(s) Jack Wooldridge Faculty research mentor Daniel Link Presentation s…" at bounding box center [521, 295] width 821 height 480
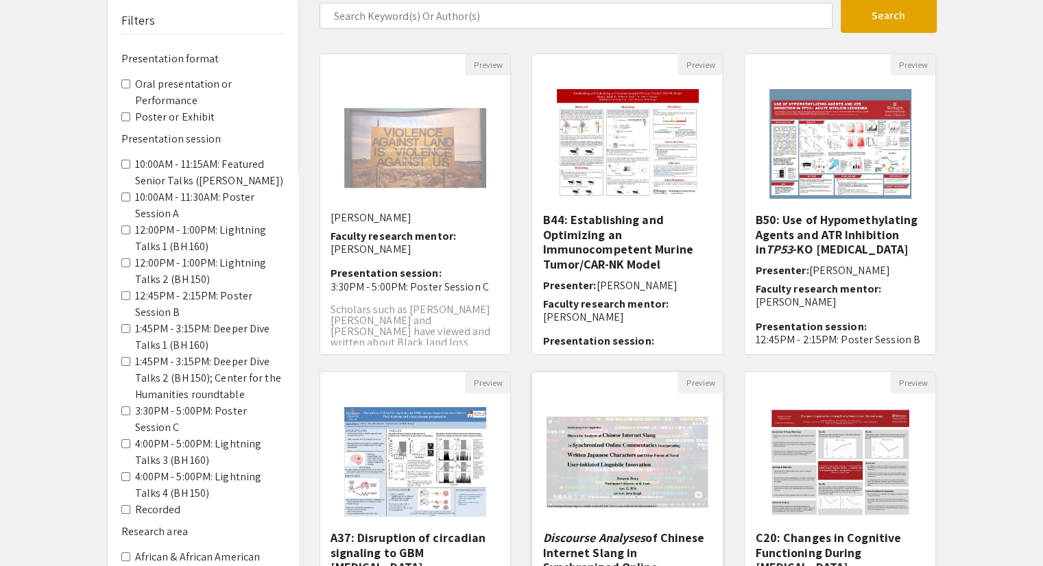
scroll to position [342, 0]
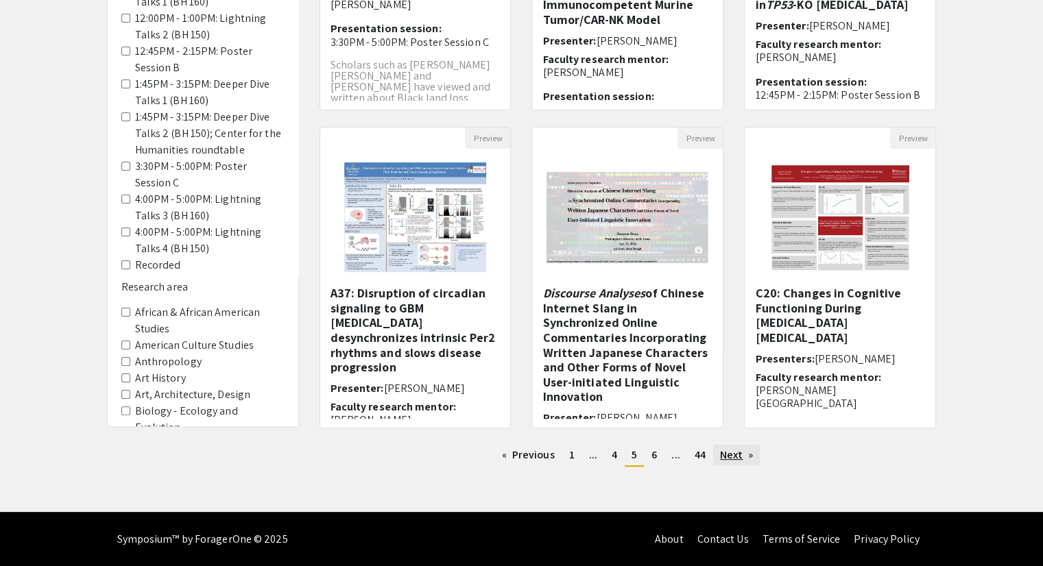
click at [729, 459] on link "Next page" at bounding box center [736, 455] width 47 height 21
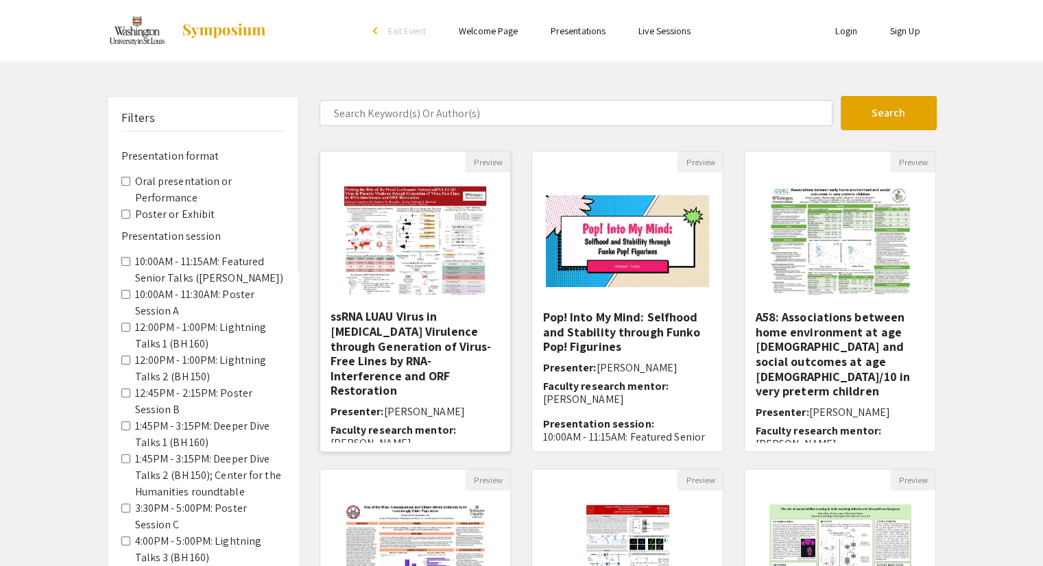
scroll to position [32, 0]
click at [351, 321] on h5 "B52: Probing the Role of the Novel Leishmania +strand ssRNA LUAU Virus in Paras…" at bounding box center [415, 337] width 170 height 119
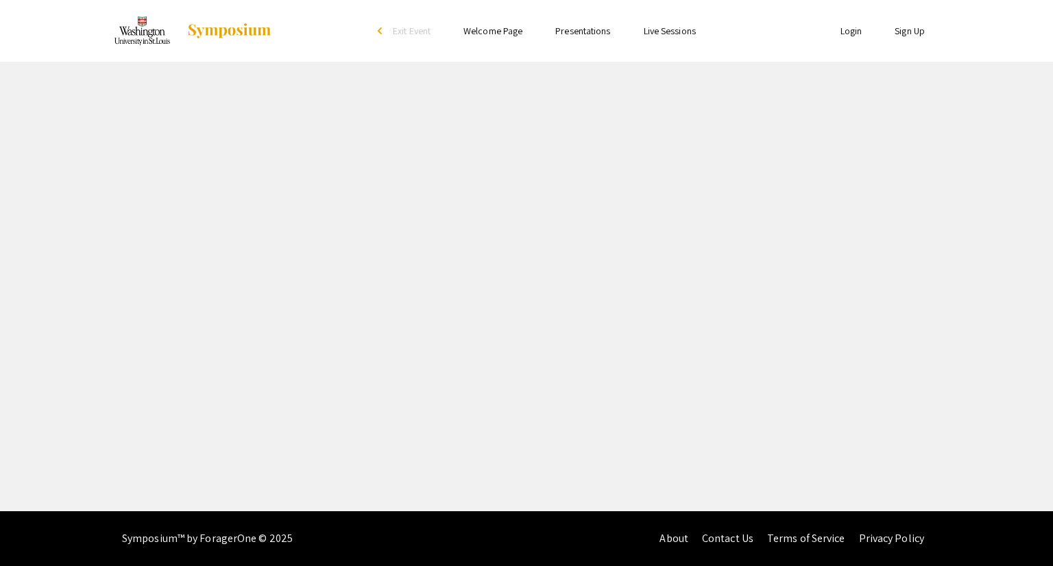
select select "custom"
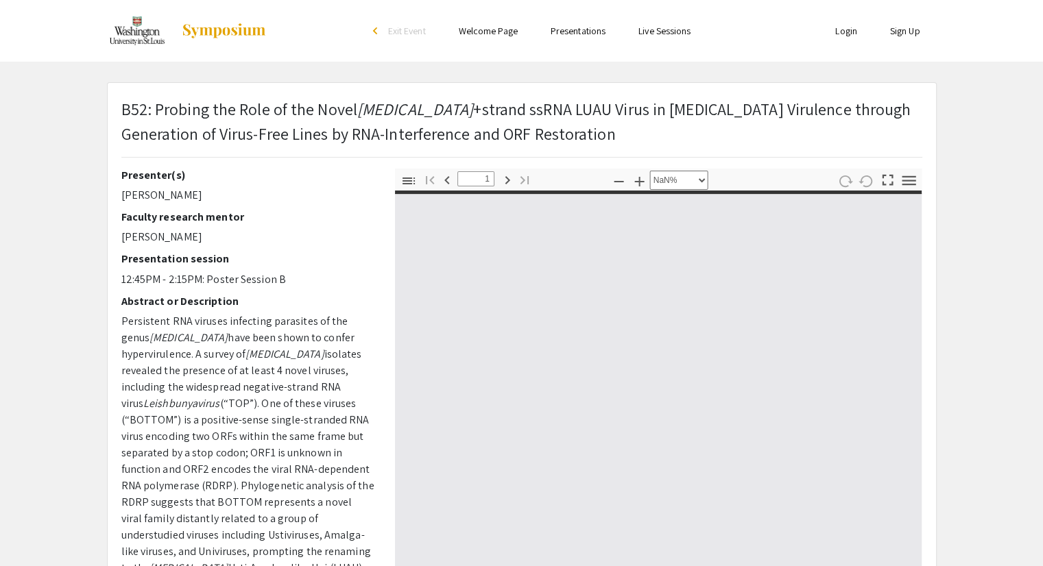
type input "0"
select select "auto"
type input "1"
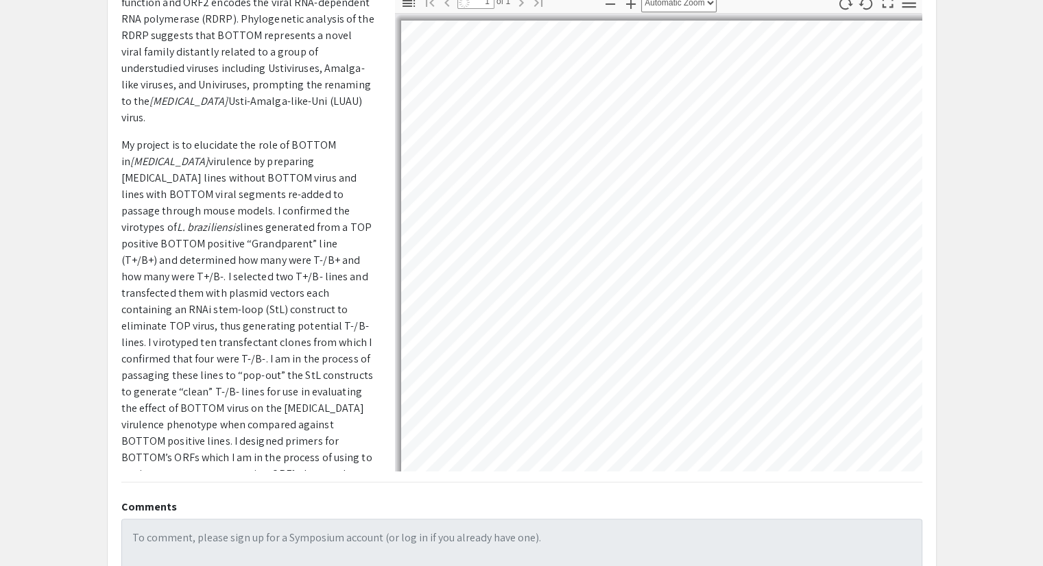
scroll to position [345, 0]
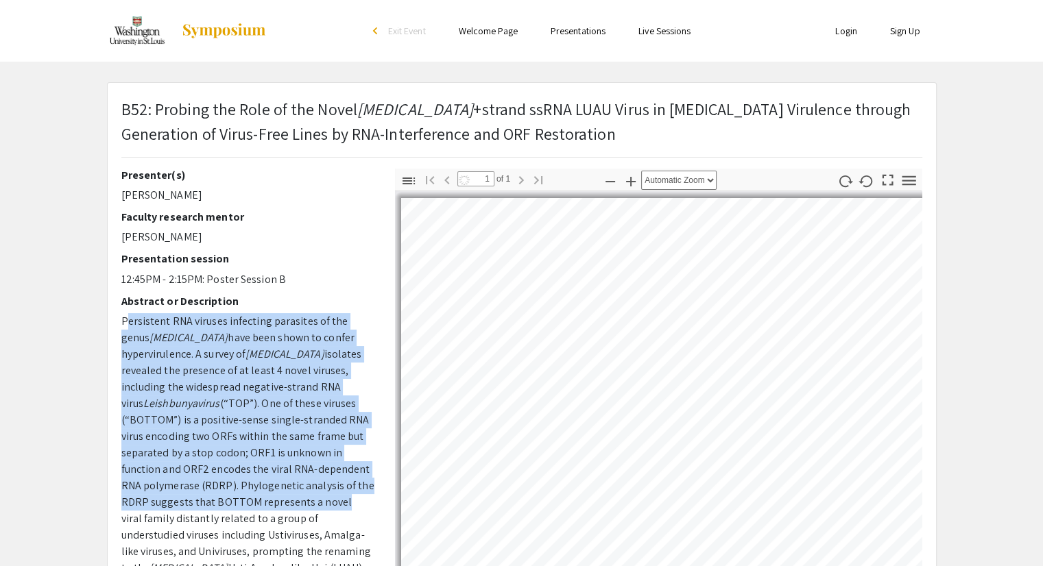
click at [93, 327] on app-presentation "B52: Probing the Role of the Novel Leishmania +strand ssRNA LUAU Virus in Paras…" at bounding box center [521, 441] width 1043 height 718
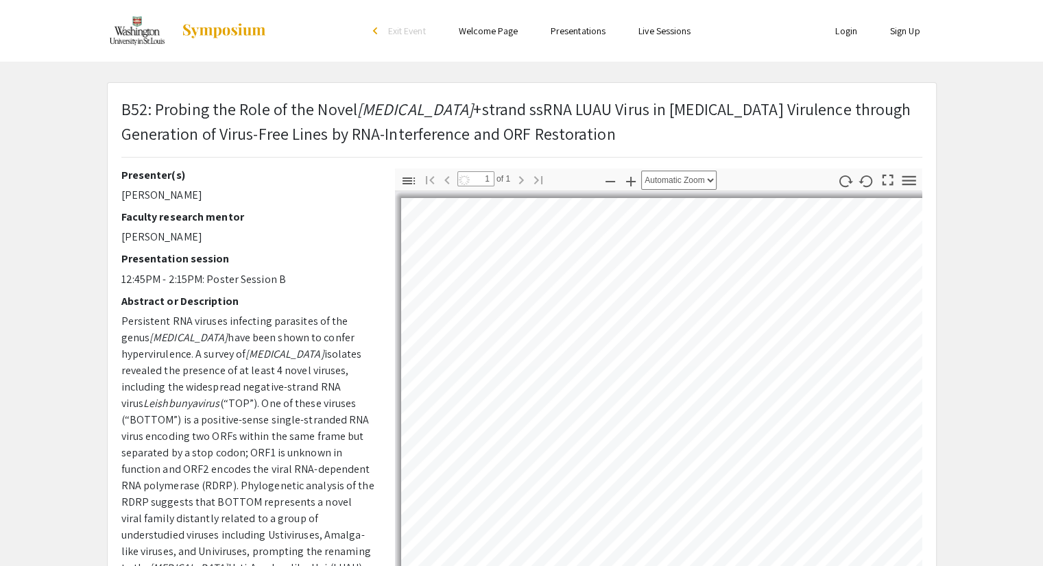
click at [305, 435] on div "Presenter(s) Hannah Leighton Faculty research mentor Stephen M. Beverley Presen…" at bounding box center [248, 409] width 274 height 480
select select "auto"
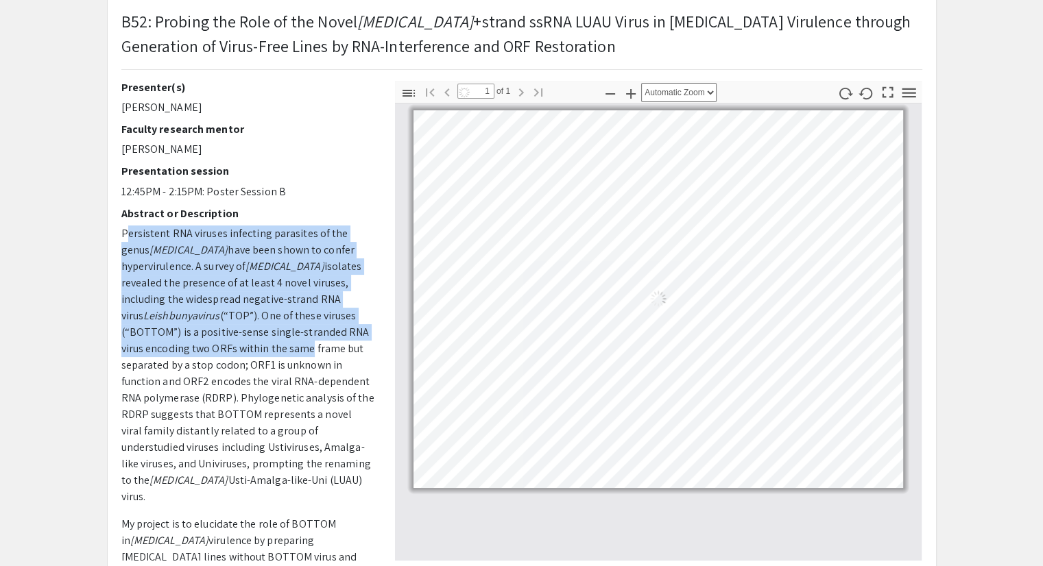
scroll to position [101, 0]
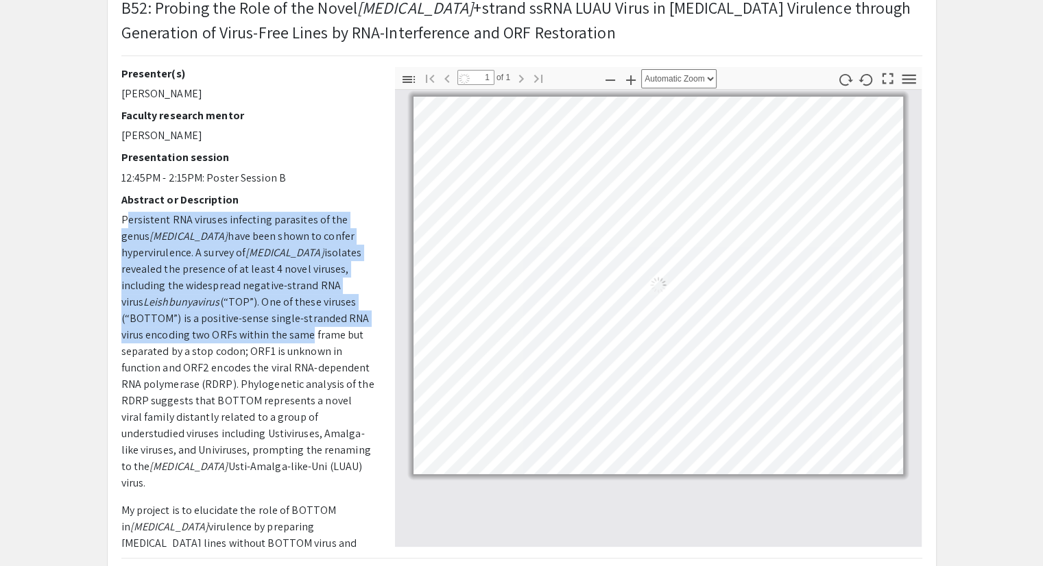
click at [120, 264] on div "Presenter(s) Hannah Leighton Faculty research mentor Stephen M. Beverley Presen…" at bounding box center [248, 307] width 274 height 480
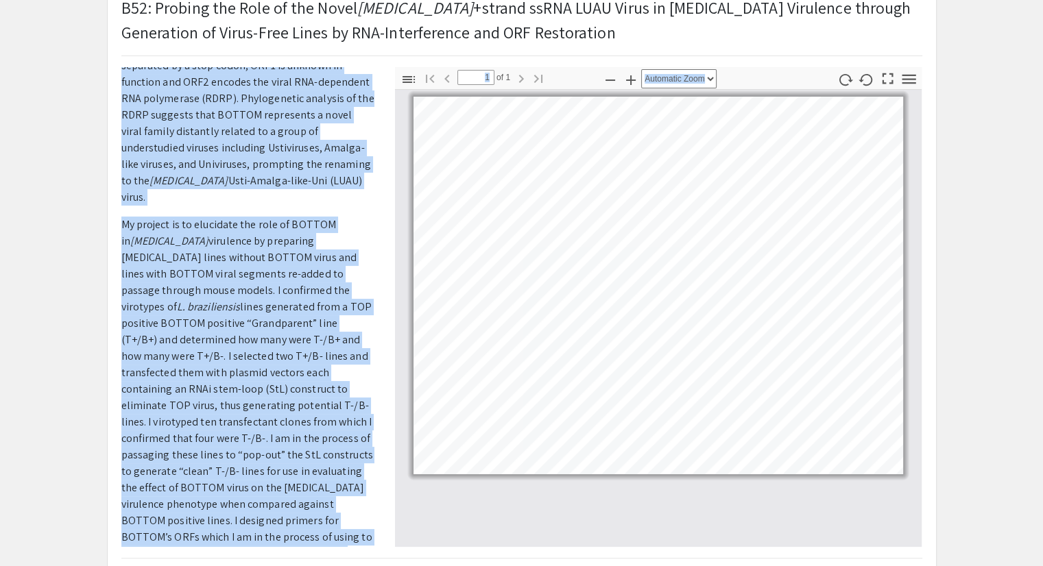
scroll to position [308, 0]
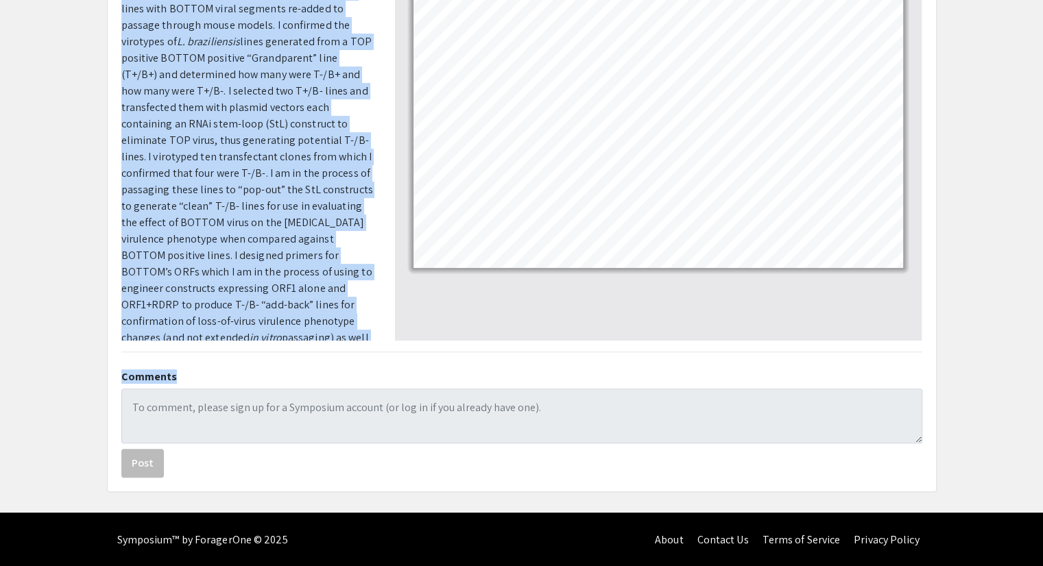
drag, startPoint x: 122, startPoint y: 219, endPoint x: 308, endPoint y: 328, distance: 215.7
click at [308, 328] on p "Persistent RNA viruses infecting parasites of the genus Leishmania have been sh…" at bounding box center [247, 12] width 253 height 702
copy p "Persistent RNA viruses infecting parasites of the genus Leishmania have been sh…"
